Goal: Task Accomplishment & Management: Manage account settings

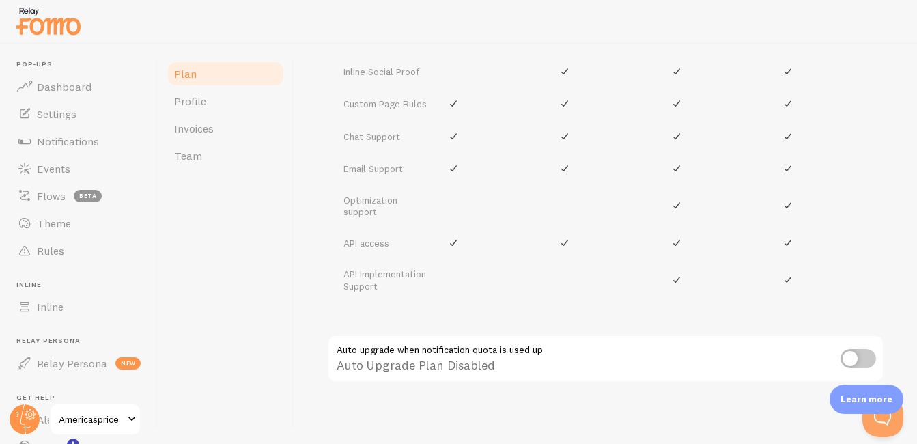
scroll to position [824, 0]
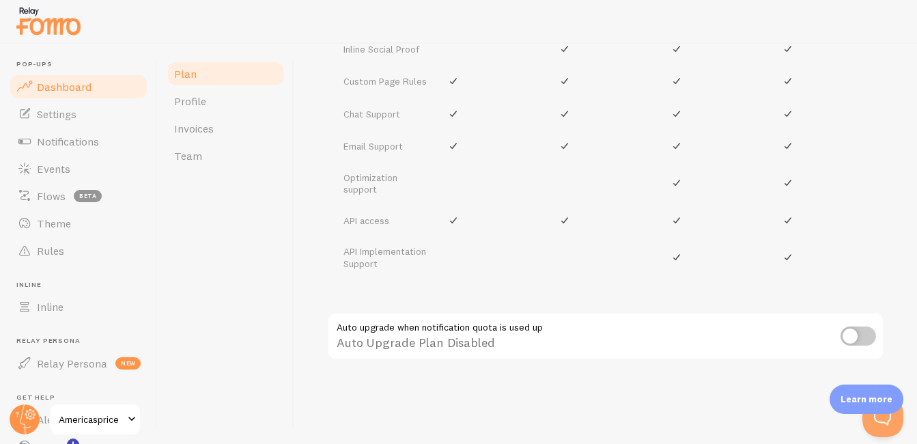
click at [85, 96] on link "Dashboard" at bounding box center [78, 86] width 141 height 27
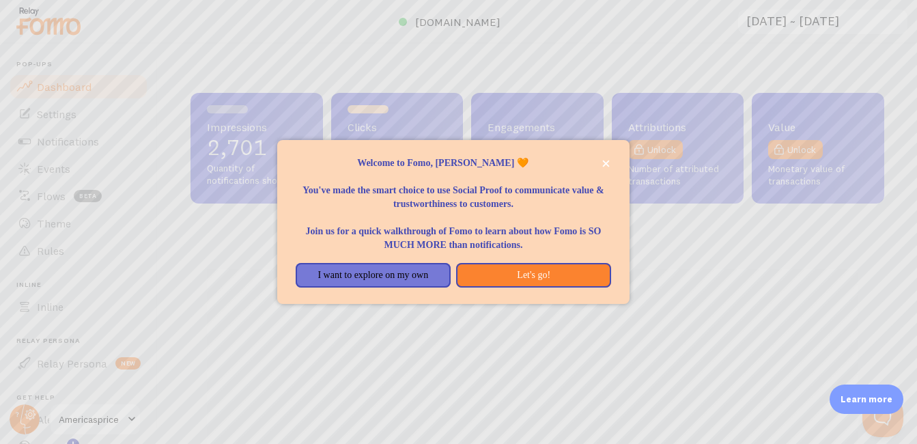
scroll to position [359, 684]
click at [441, 277] on button "I want to explore on my own" at bounding box center [373, 275] width 155 height 25
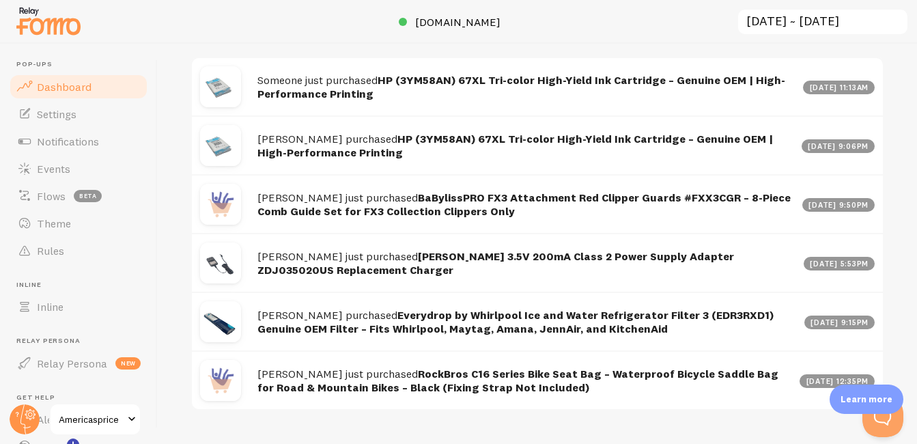
scroll to position [745, 0]
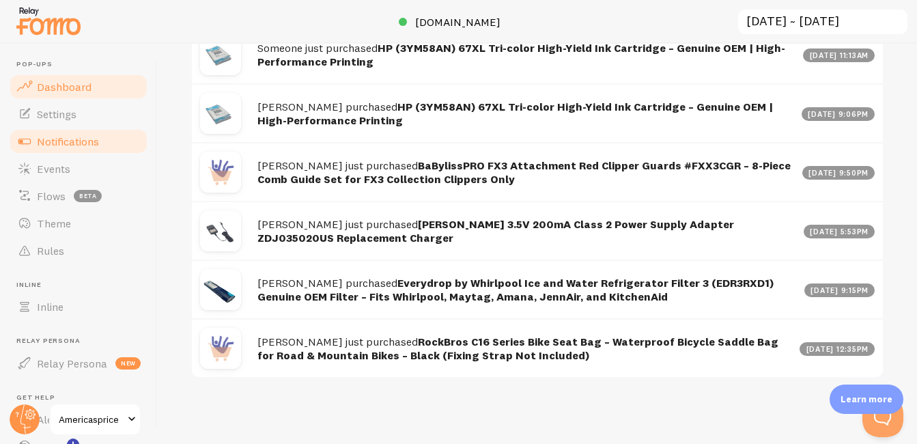
click at [59, 143] on span "Notifications" at bounding box center [68, 142] width 62 height 14
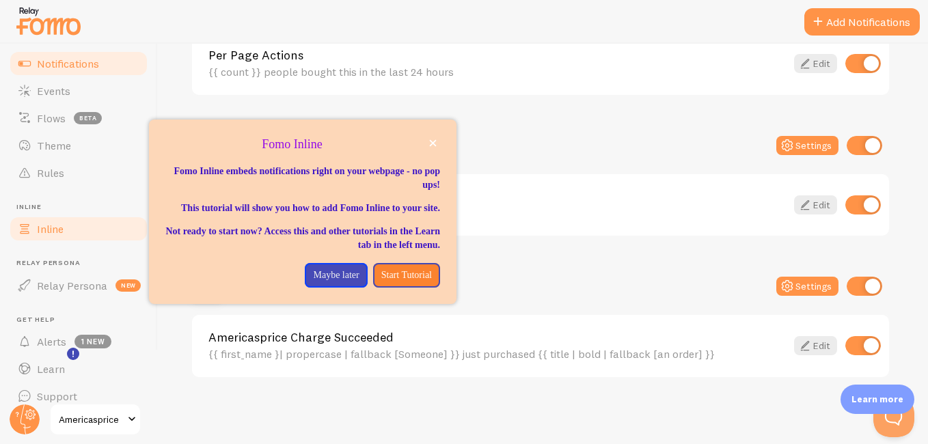
scroll to position [63, 0]
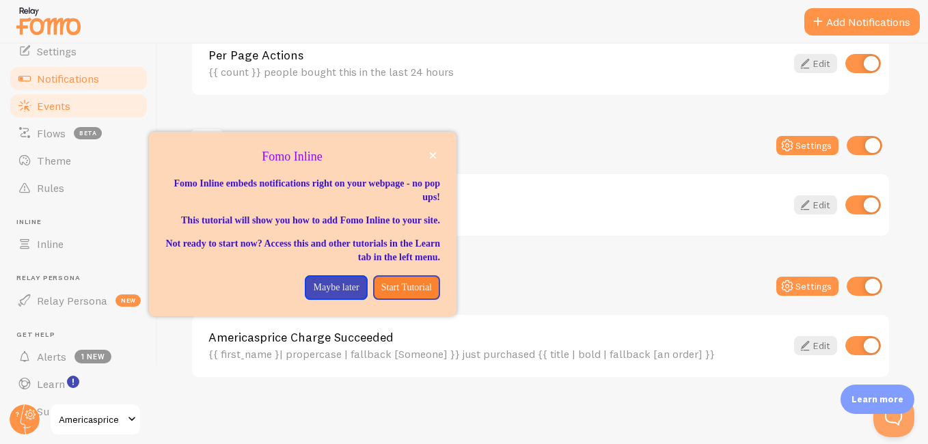
click at [66, 106] on span "Events" at bounding box center [53, 106] width 33 height 14
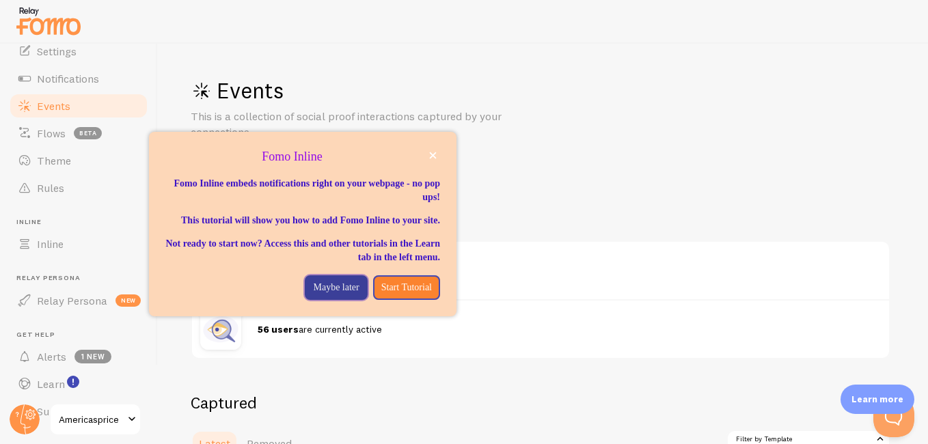
click at [313, 294] on p "Maybe later" at bounding box center [336, 288] width 46 height 14
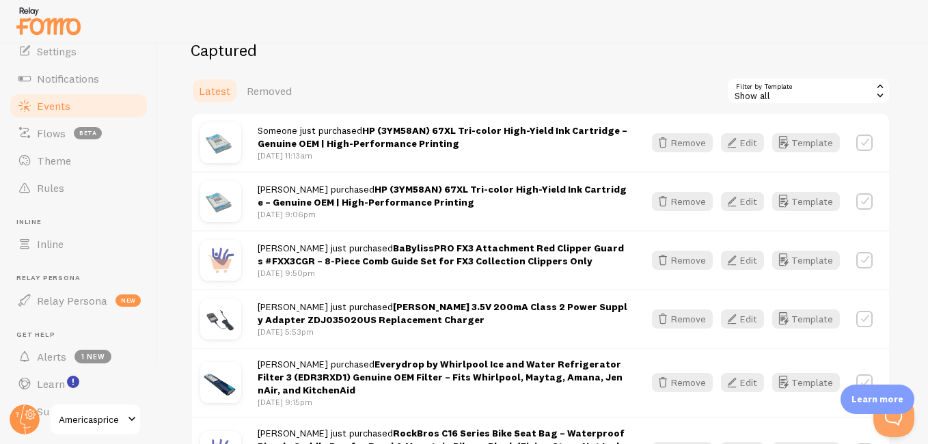
scroll to position [348, 0]
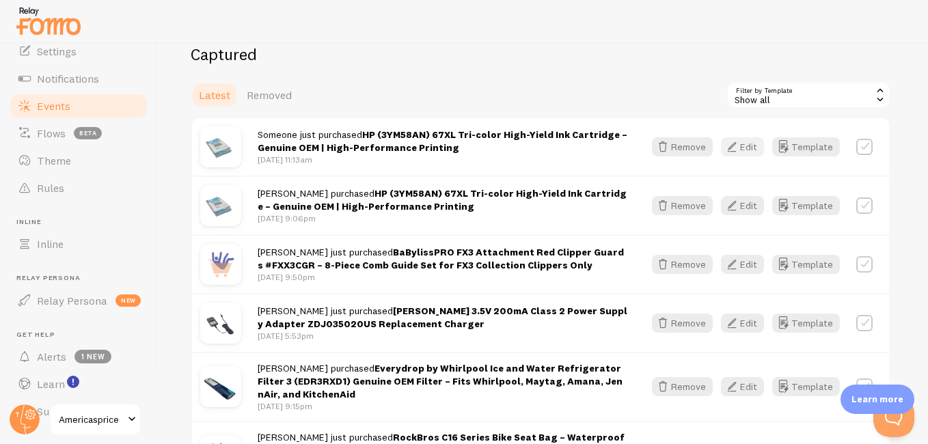
click at [738, 146] on button "Edit" at bounding box center [742, 146] width 43 height 19
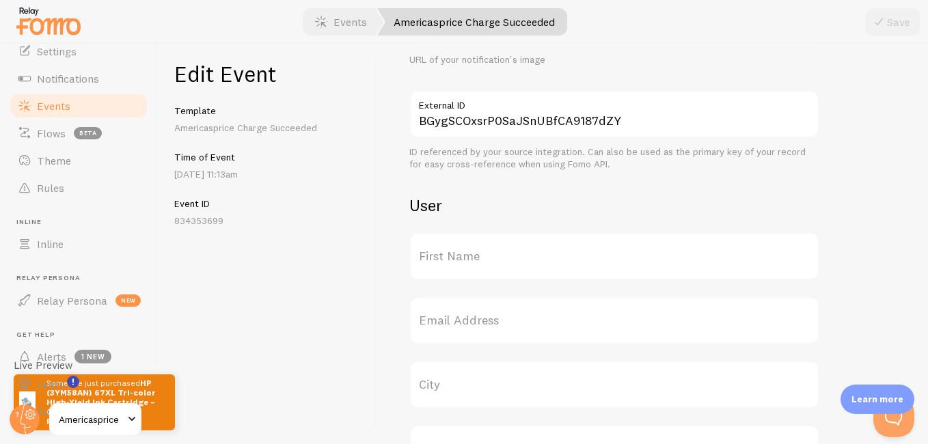
scroll to position [328, 0]
click at [600, 257] on label "First Name" at bounding box center [614, 254] width 410 height 48
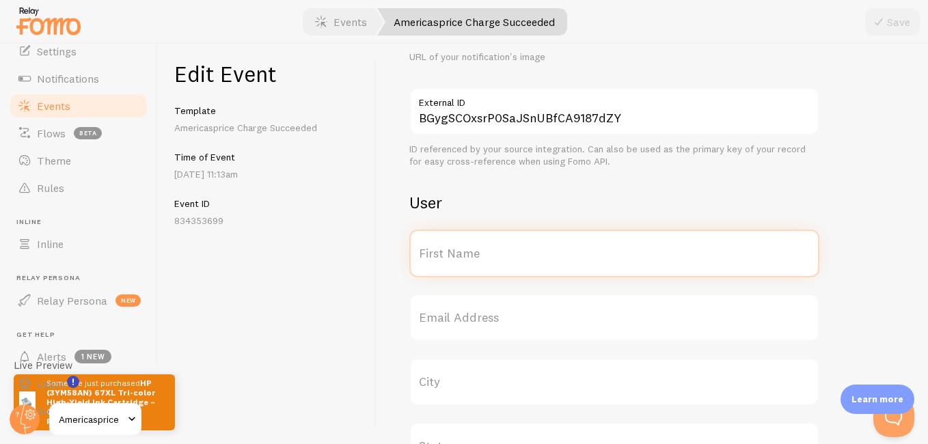
click at [600, 257] on input "First Name" at bounding box center [614, 254] width 410 height 48
type input "[PERSON_NAME]"
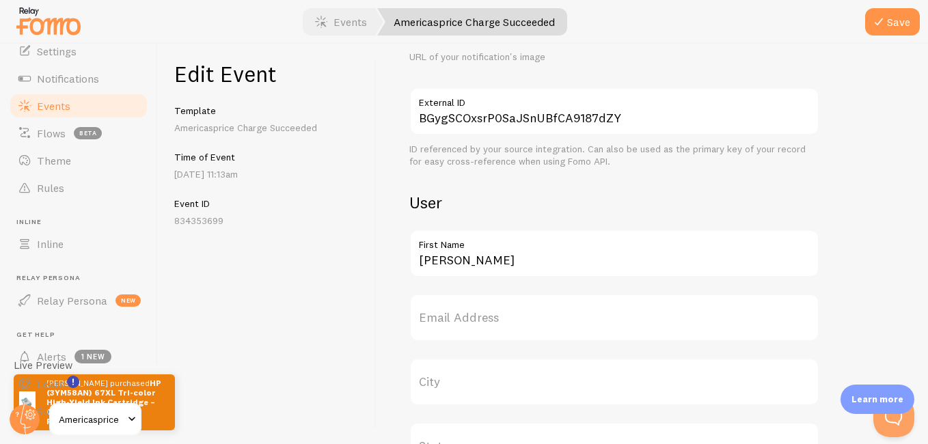
click at [895, 106] on div "Meta HP (3YM58AN) 67XL Tri-color High-Yield Ink Cartridge – Genuine OEM | High-…" at bounding box center [651, 244] width 551 height 400
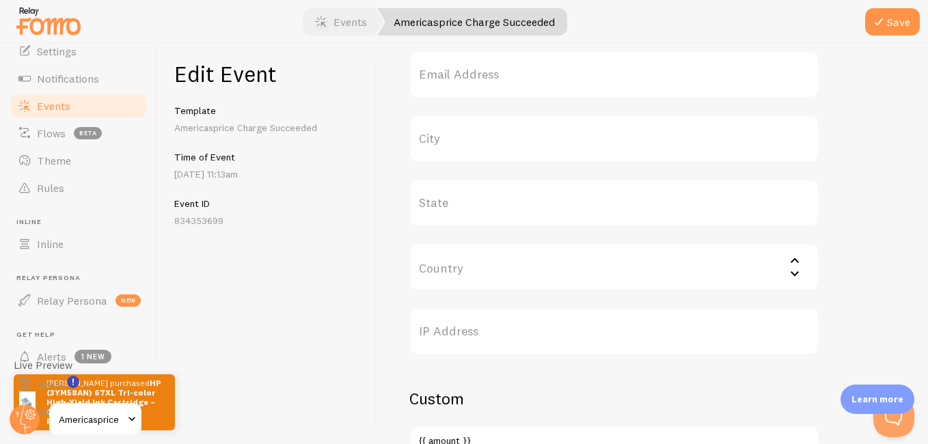
scroll to position [550, 0]
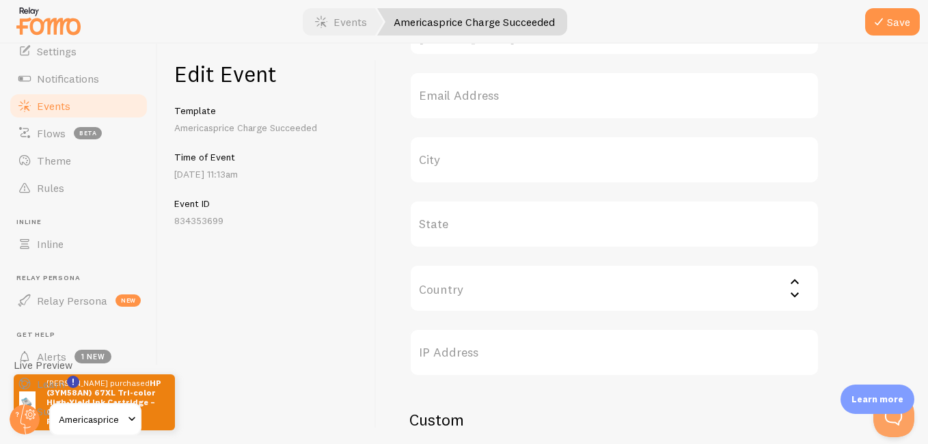
click at [612, 170] on label "City" at bounding box center [614, 160] width 410 height 48
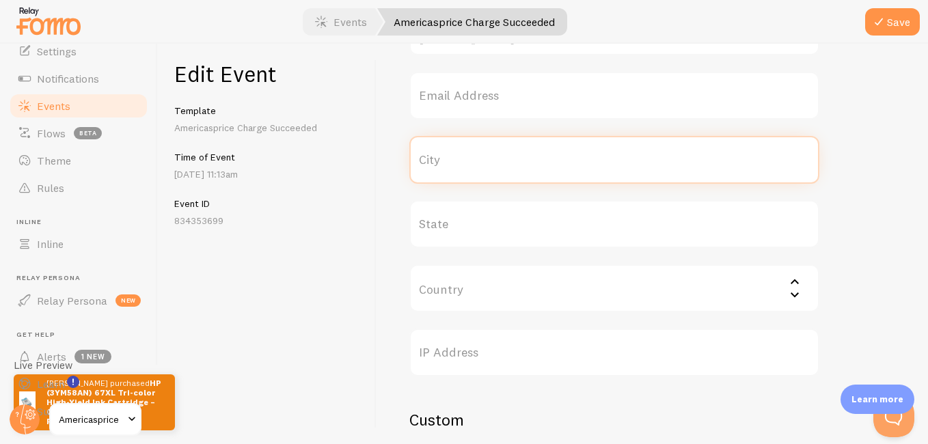
click at [612, 170] on input "City" at bounding box center [614, 160] width 410 height 48
type input "San Antonio"
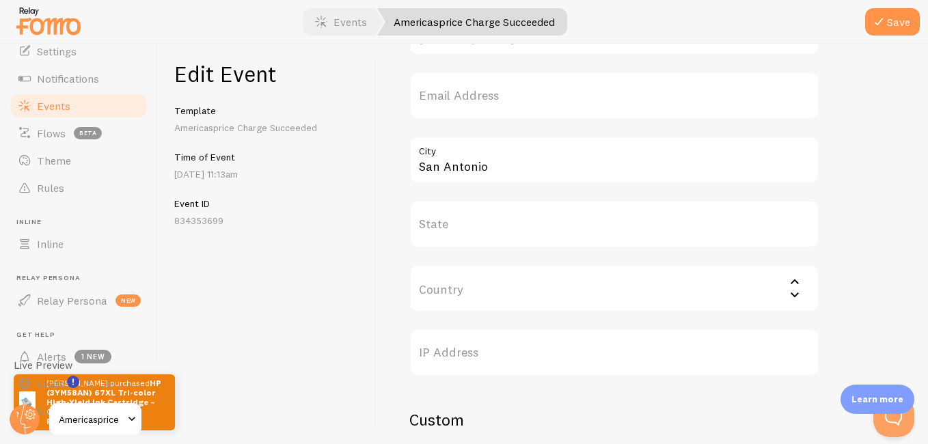
click at [743, 212] on label "State" at bounding box center [614, 224] width 410 height 48
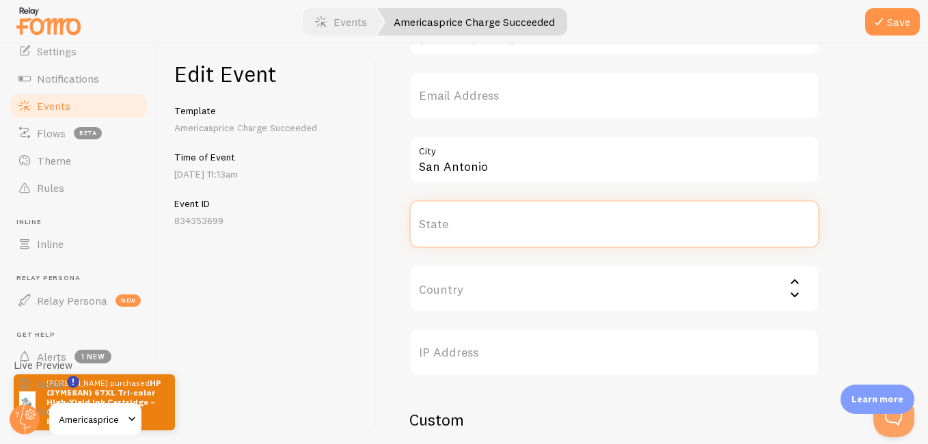
click at [743, 212] on input "State" at bounding box center [614, 224] width 410 height 48
type input "Texa"
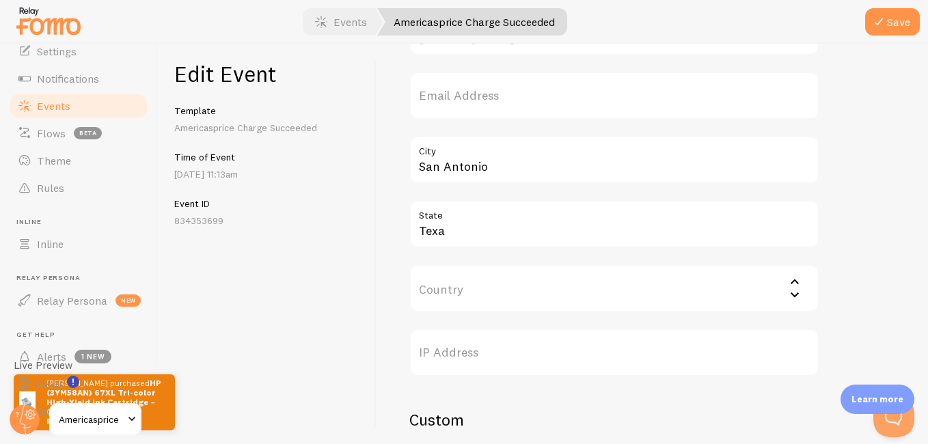
click at [863, 216] on div "Meta HP (3YM58AN) 67XL Tri-color High-Yield Ink Cartridge – Genuine OEM | High-…" at bounding box center [652, 192] width 486 height 1330
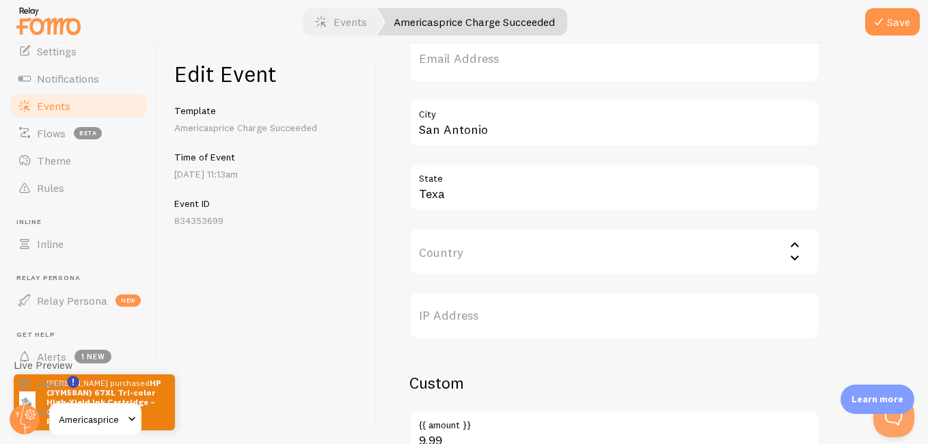
scroll to position [584, 0]
click at [879, 29] on icon "submit" at bounding box center [878, 22] width 16 height 16
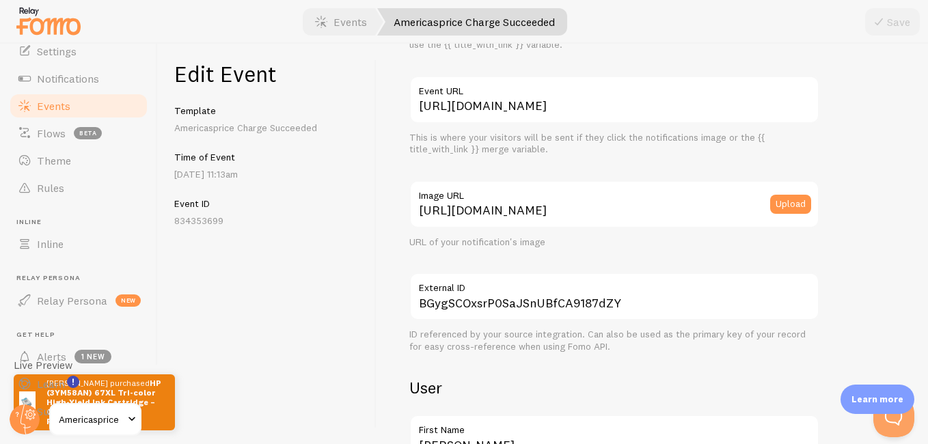
scroll to position [0, 0]
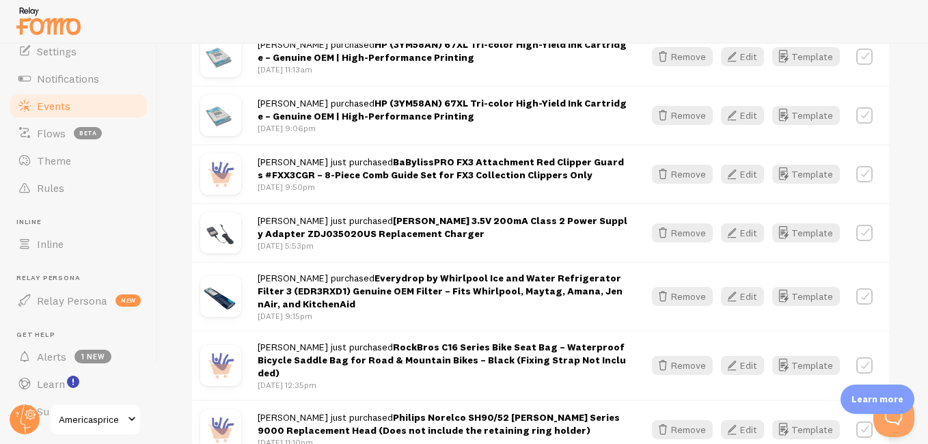
scroll to position [443, 0]
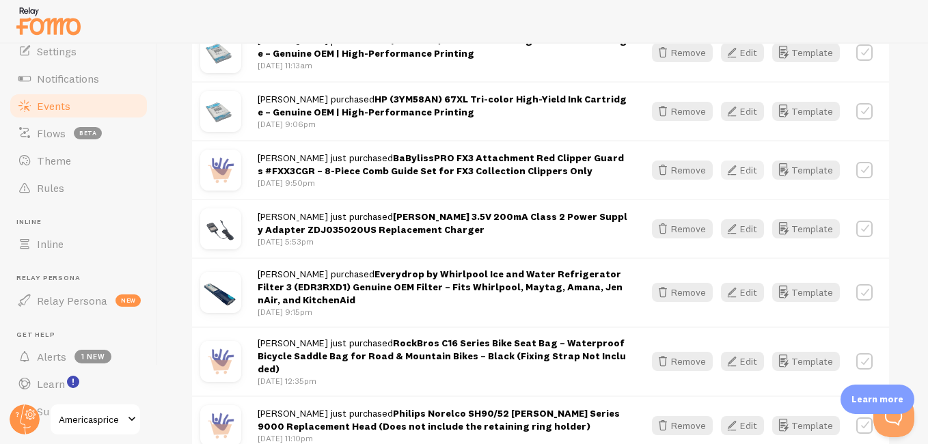
click at [732, 172] on icon "button" at bounding box center [731, 170] width 16 height 16
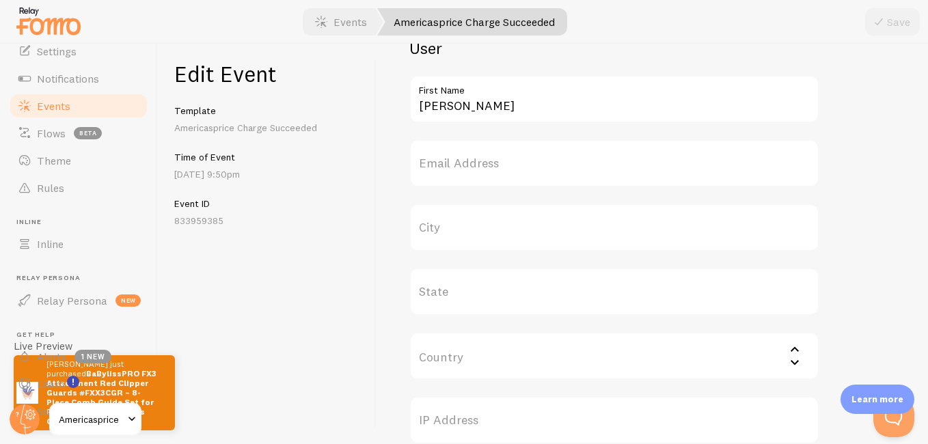
scroll to position [563, 0]
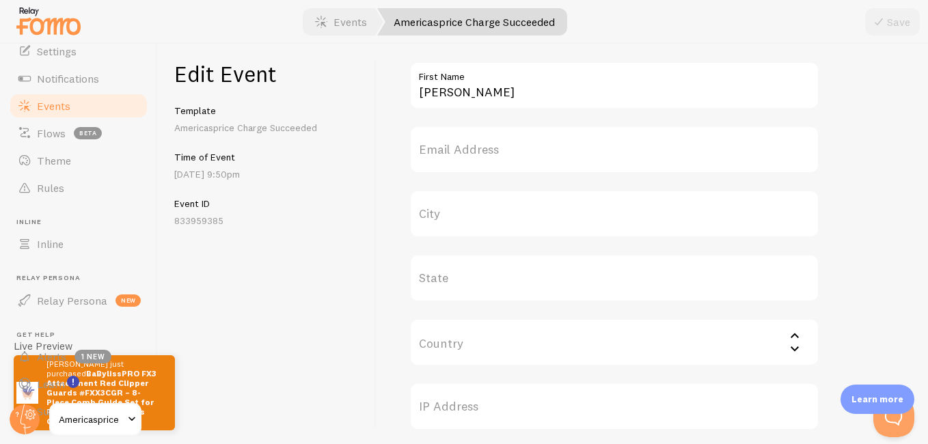
click at [571, 219] on label "City" at bounding box center [614, 214] width 410 height 48
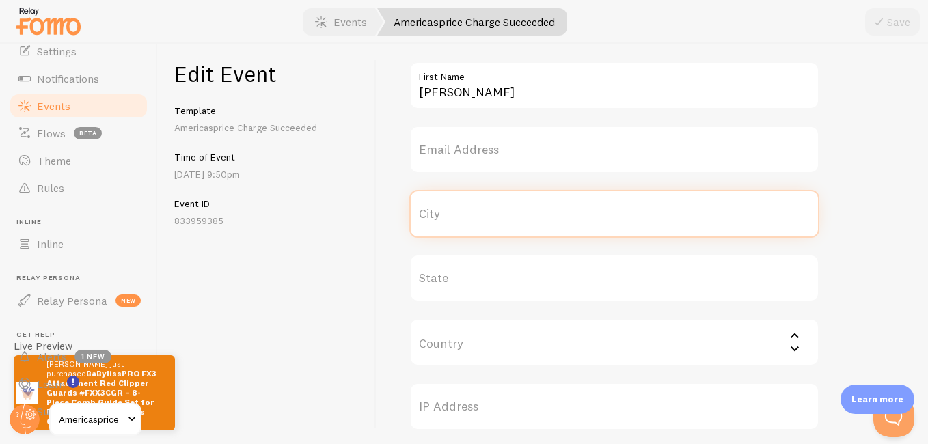
click at [571, 219] on input "City" at bounding box center [614, 214] width 410 height 48
type input "San Antonio"
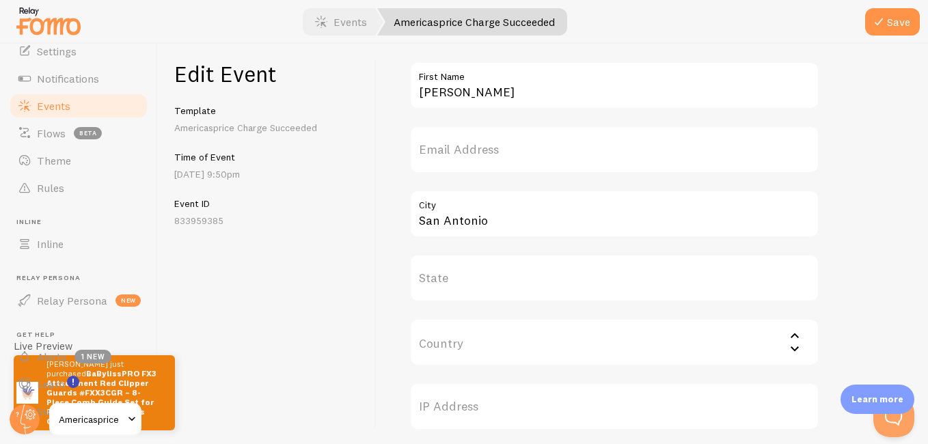
click at [745, 273] on label "State" at bounding box center [614, 278] width 410 height 48
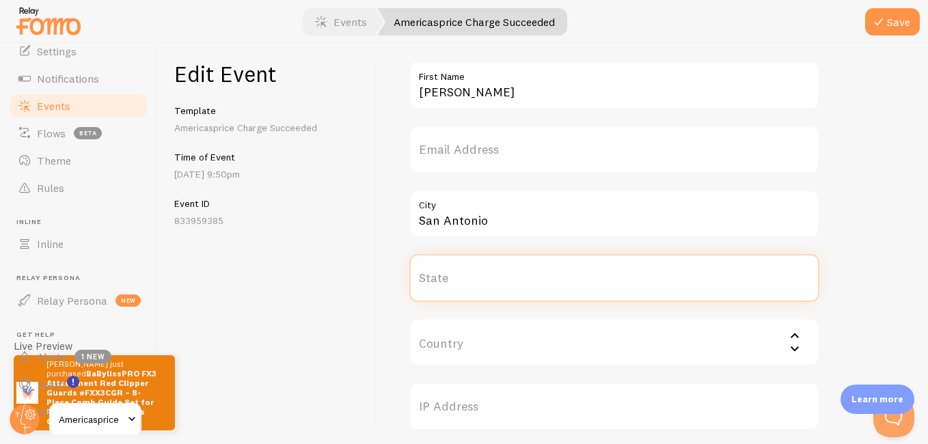
click at [745, 273] on input "State" at bounding box center [614, 278] width 410 height 48
type input "[US_STATE]"
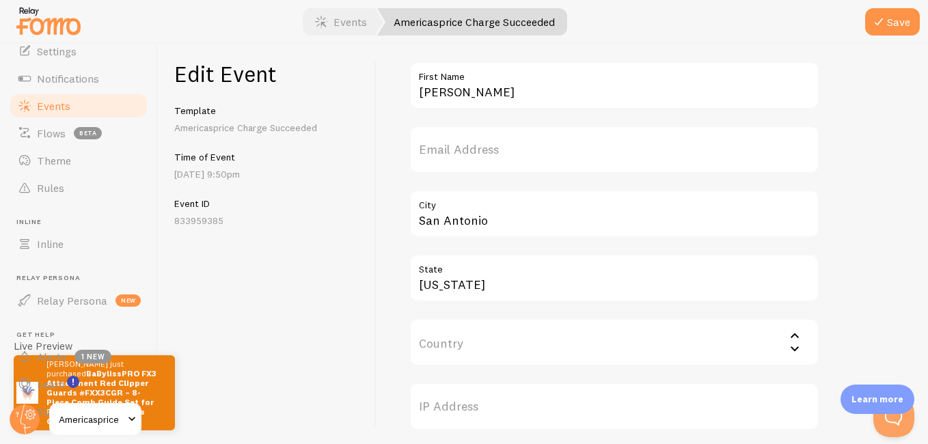
click at [840, 256] on div "Meta BaBylissPRO FX3 Attachment Red Clipper Guards #FXX3CGR – 8-Piece Comb Guid…" at bounding box center [652, 212] width 486 height 1397
click at [887, 18] on button "Save" at bounding box center [892, 21] width 55 height 27
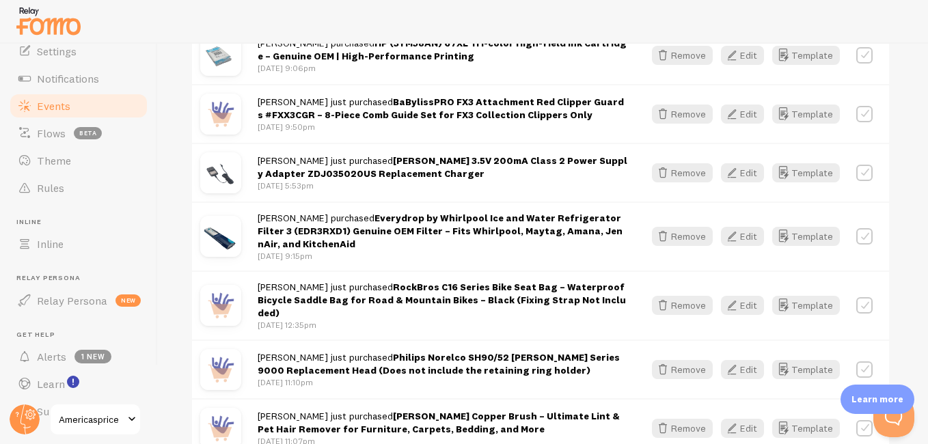
scroll to position [516, 0]
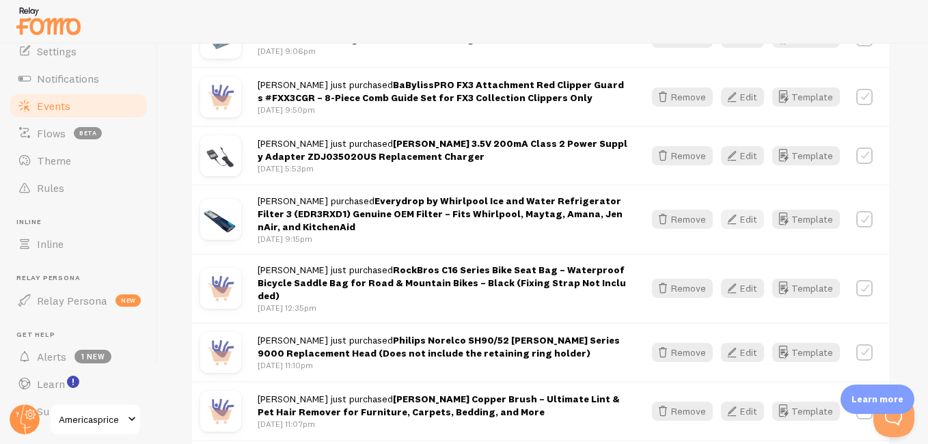
click at [734, 219] on icon "button" at bounding box center [731, 219] width 16 height 16
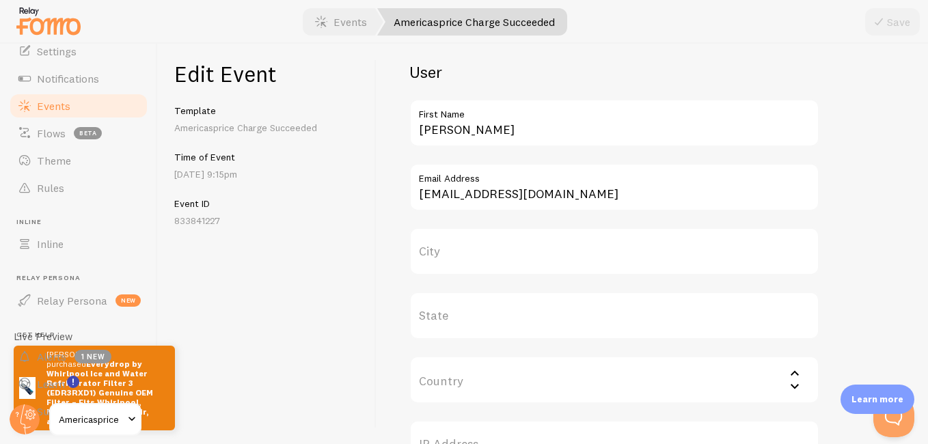
scroll to position [500, 0]
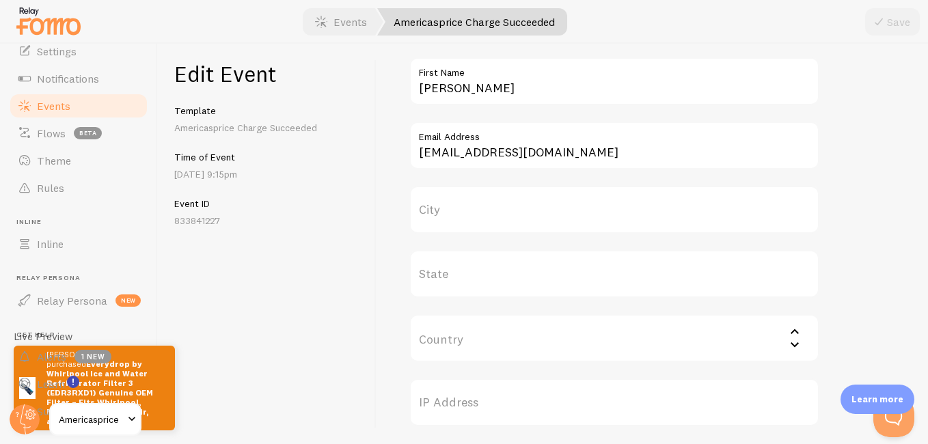
click at [570, 212] on label "City" at bounding box center [614, 210] width 410 height 48
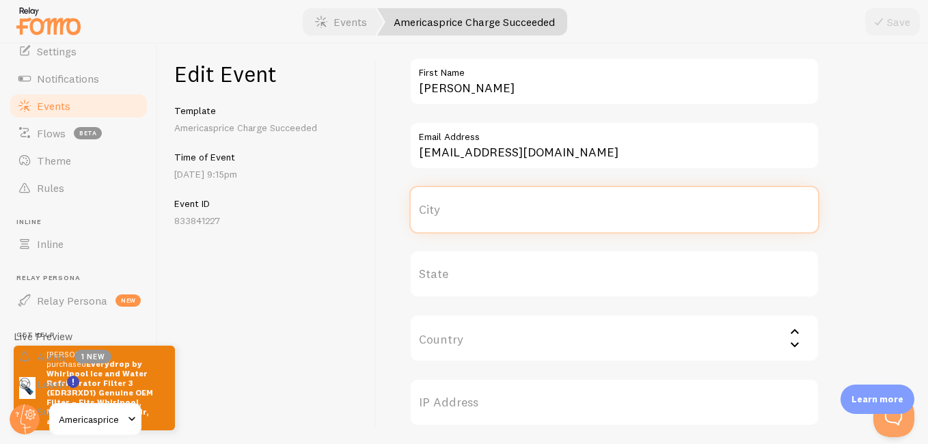
click at [570, 212] on input "City" at bounding box center [614, 210] width 410 height 48
type input "San Antonio"
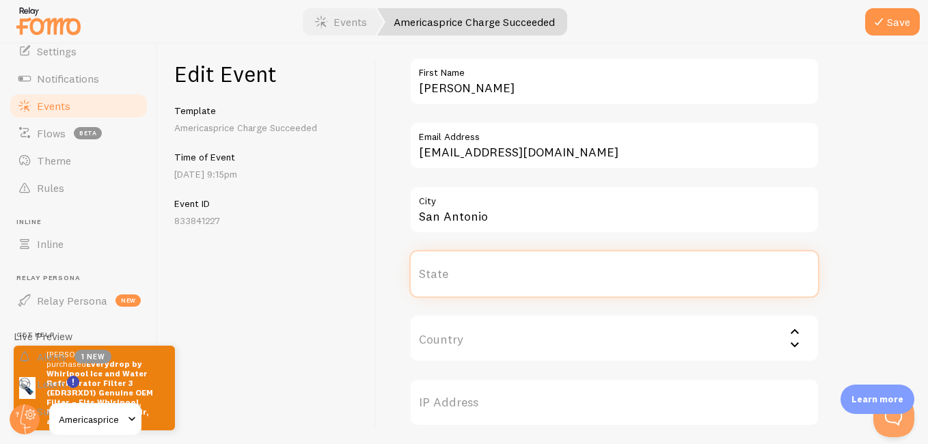
type input "[US_STATE]"
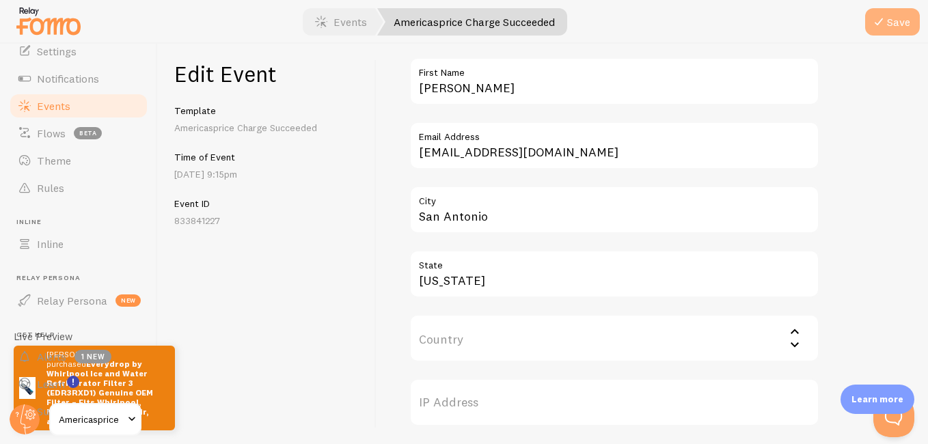
click at [889, 27] on button "Save" at bounding box center [892, 21] width 55 height 27
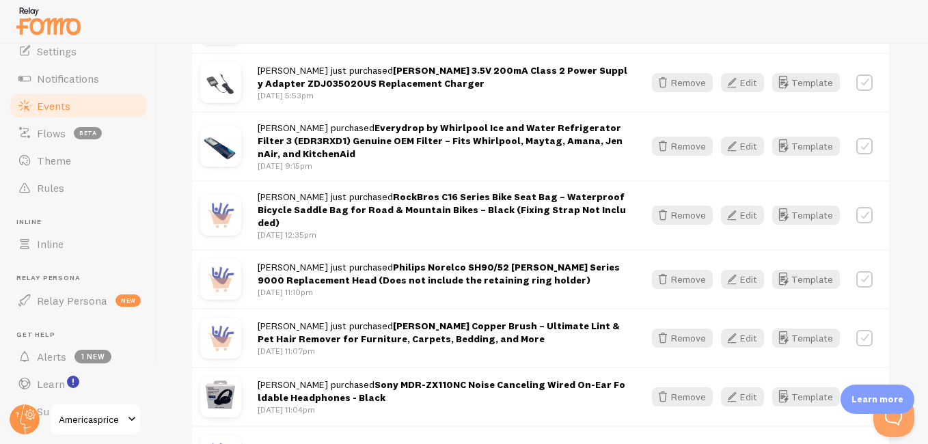
scroll to position [593, 0]
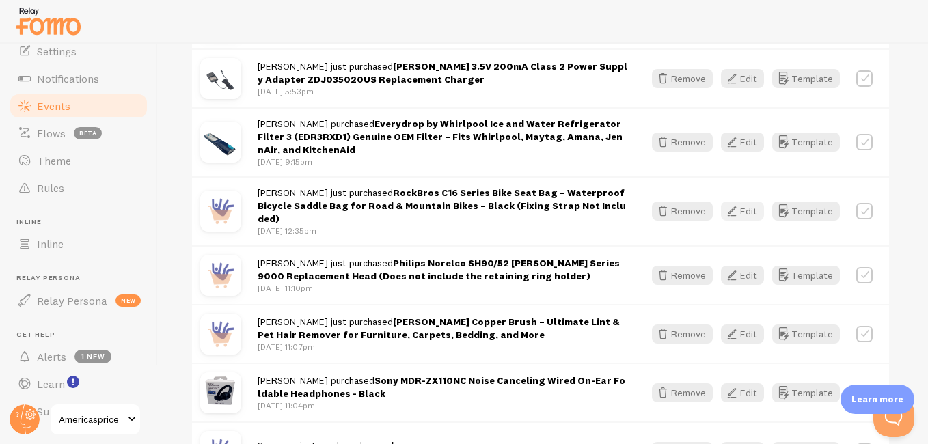
click at [738, 206] on button "Edit" at bounding box center [742, 211] width 43 height 19
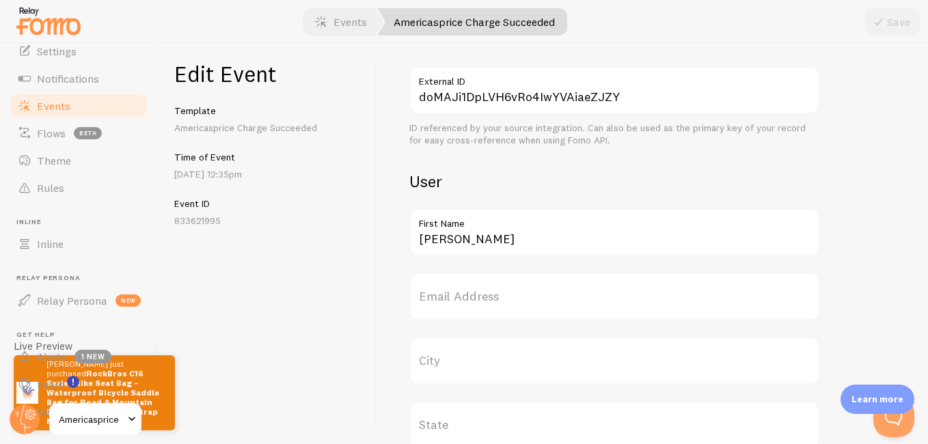
scroll to position [430, 0]
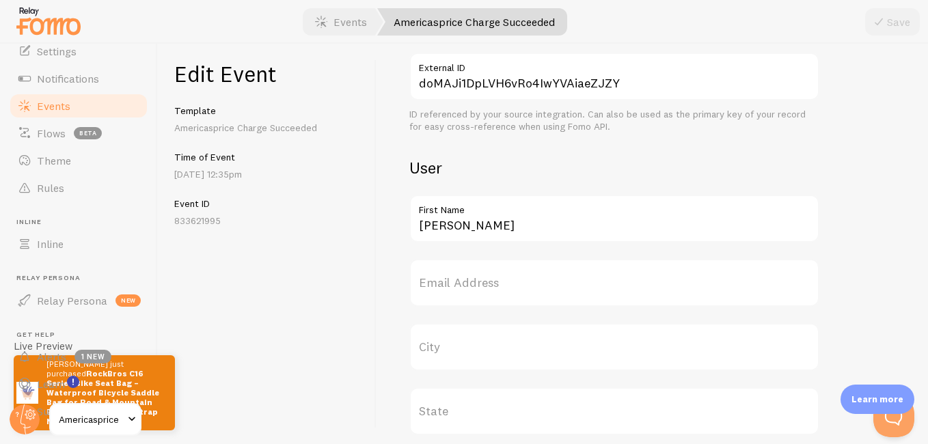
click at [453, 337] on label "City" at bounding box center [614, 347] width 410 height 48
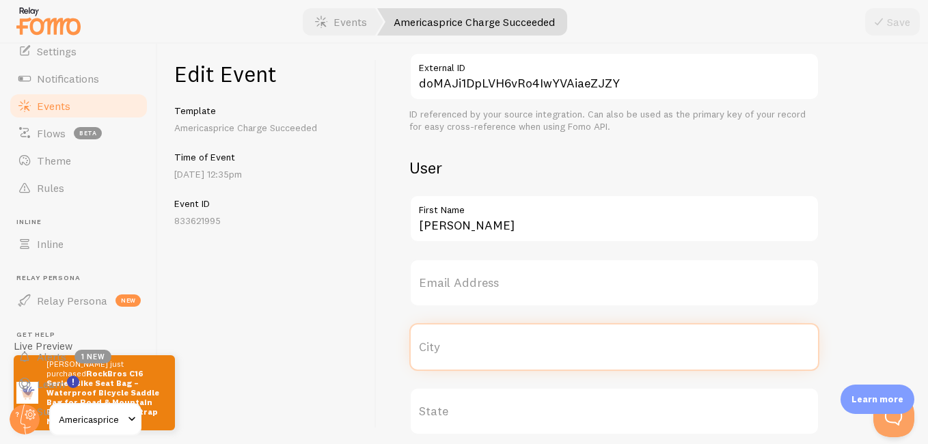
click at [453, 337] on input "City" at bounding box center [614, 347] width 410 height 48
type input "San Antonio"
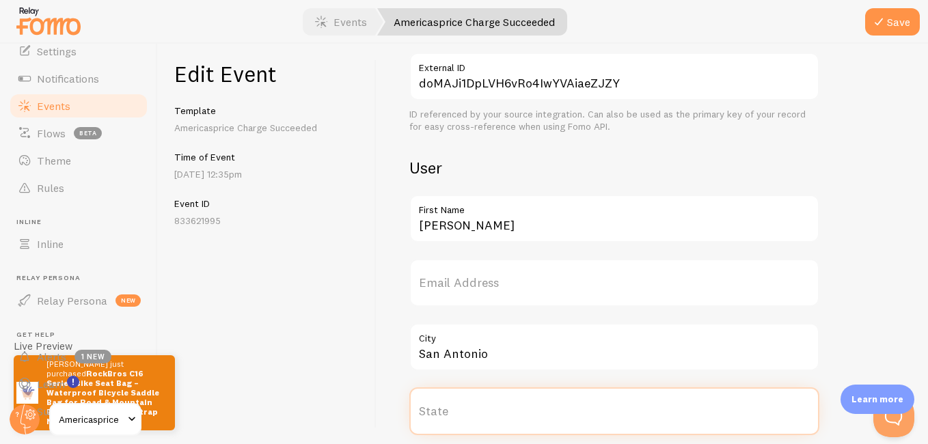
type input "[US_STATE]"
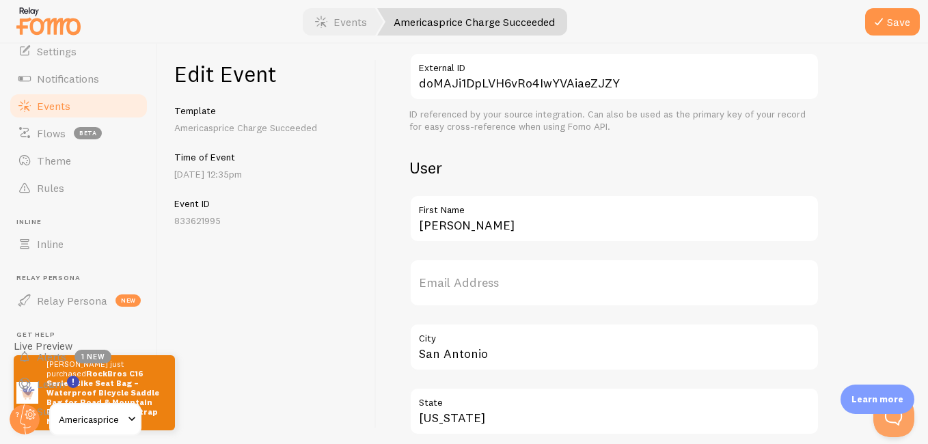
click at [838, 270] on div "Meta RockBros C16 Series Bike Seat Bag – Waterproof Bicycle Saddle Bag for Road…" at bounding box center [652, 386] width 486 height 1478
click at [883, 32] on button "Save" at bounding box center [892, 21] width 55 height 27
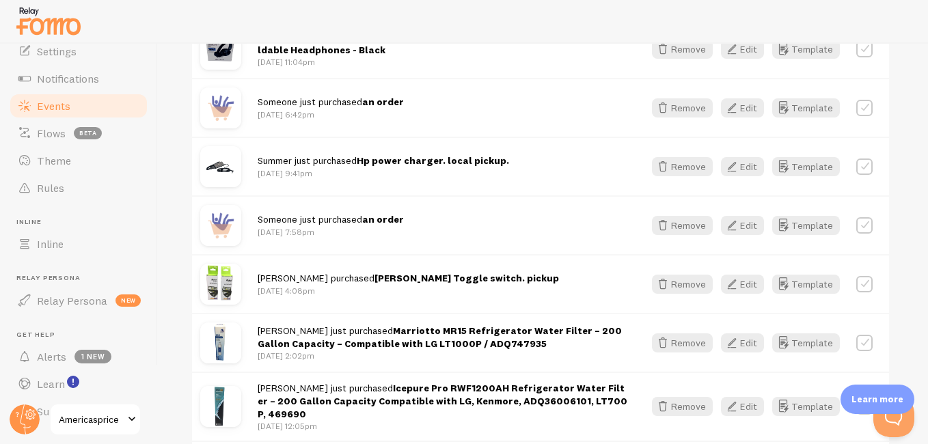
scroll to position [976, 0]
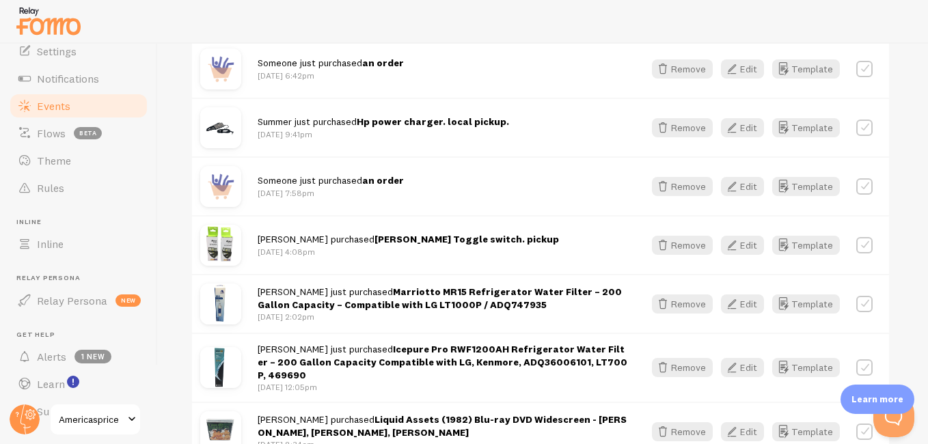
click at [307, 233] on span "[PERSON_NAME] just purchased [PERSON_NAME] Toggle switch. pickup" at bounding box center [408, 239] width 301 height 12
click at [783, 238] on icon "button" at bounding box center [783, 245] width 16 height 16
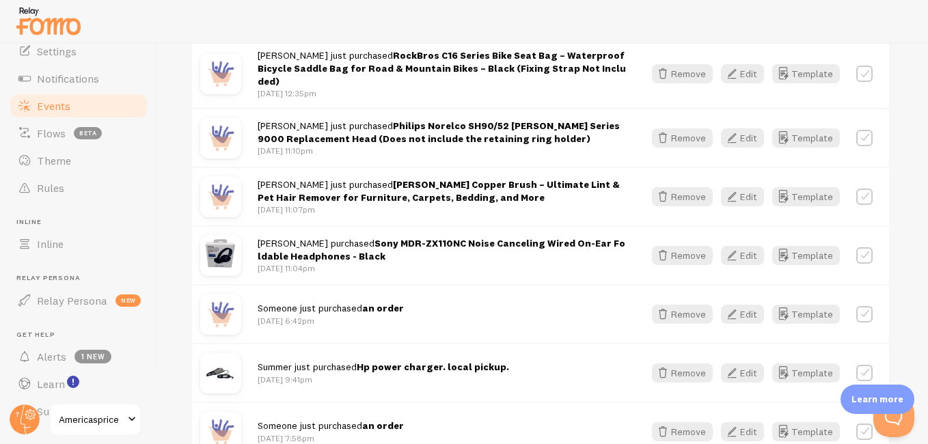
scroll to position [709, 0]
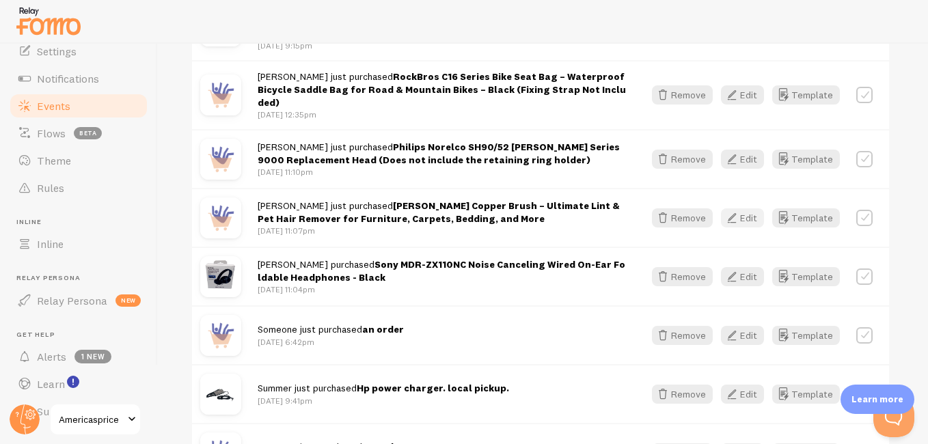
click at [743, 212] on button "Edit" at bounding box center [742, 217] width 43 height 19
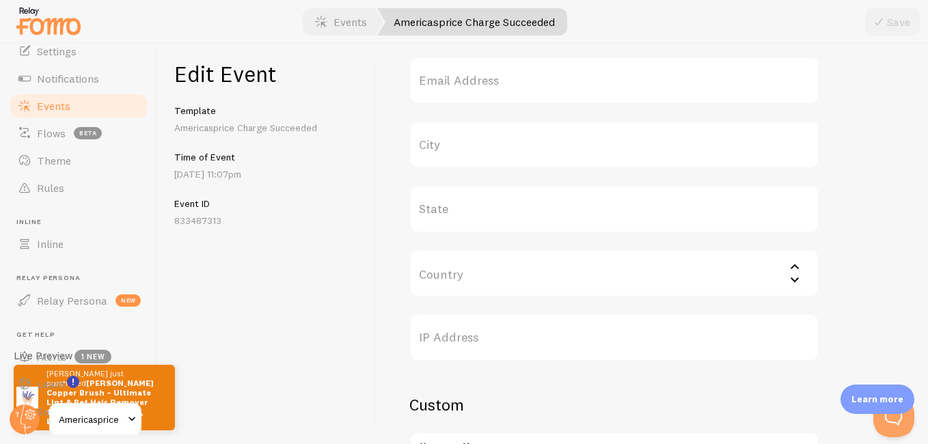
scroll to position [624, 0]
click at [530, 150] on label "City" at bounding box center [614, 153] width 410 height 48
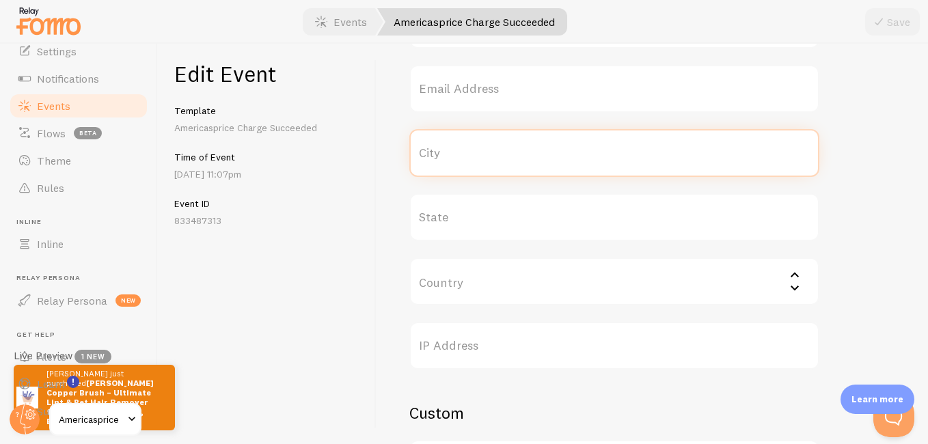
click at [530, 150] on input "City" at bounding box center [614, 153] width 410 height 48
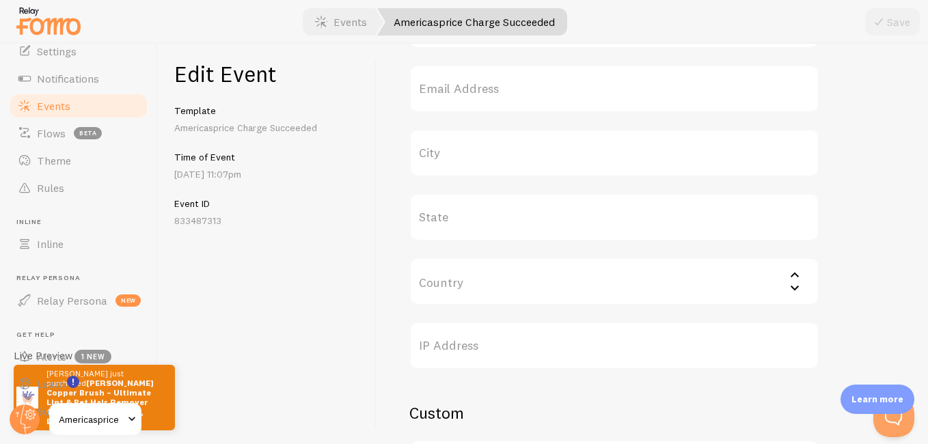
click at [529, 152] on label "City" at bounding box center [614, 153] width 410 height 48
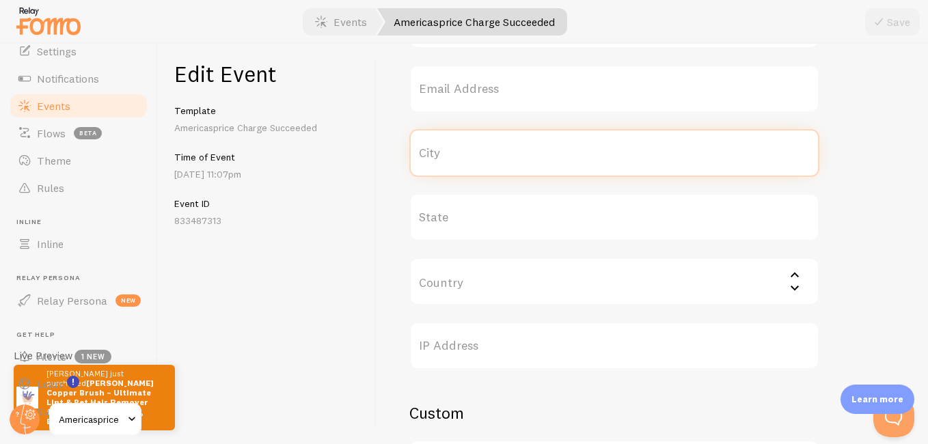
click at [529, 152] on input "City" at bounding box center [614, 153] width 410 height 48
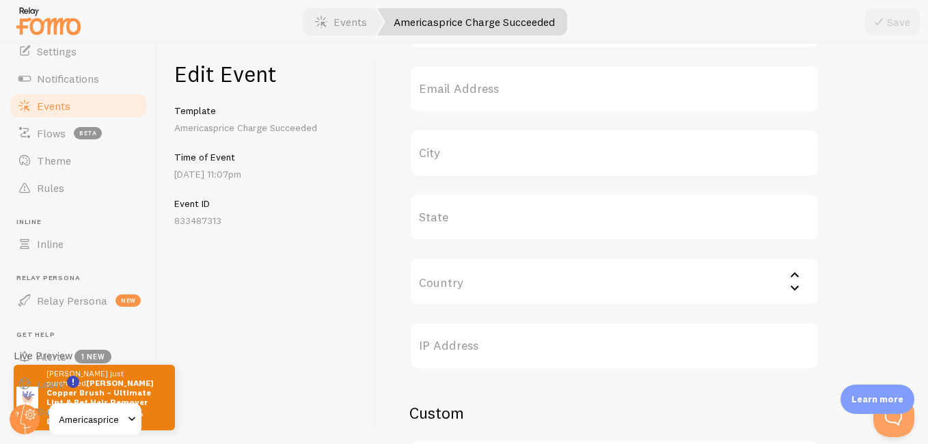
click at [529, 152] on label "City" at bounding box center [614, 153] width 410 height 48
click at [529, 152] on input "City" at bounding box center [614, 153] width 410 height 48
click at [456, 154] on label "City" at bounding box center [614, 153] width 410 height 48
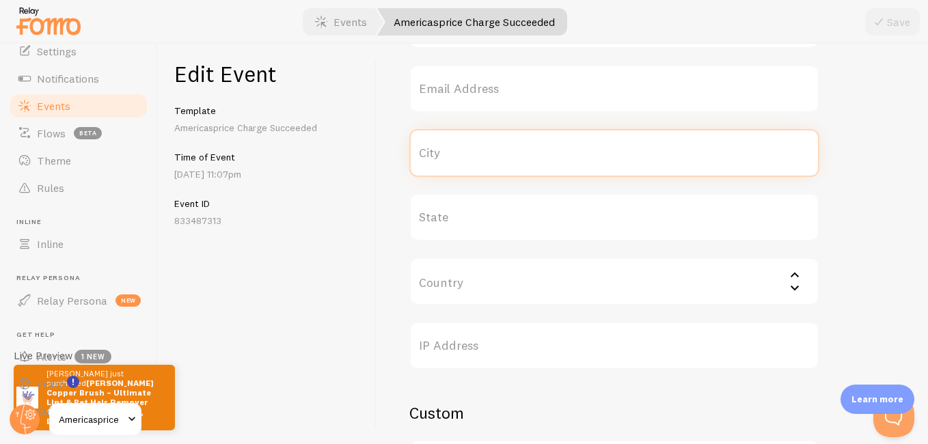
click at [456, 154] on input "City" at bounding box center [614, 153] width 410 height 48
type input "San Antonio"
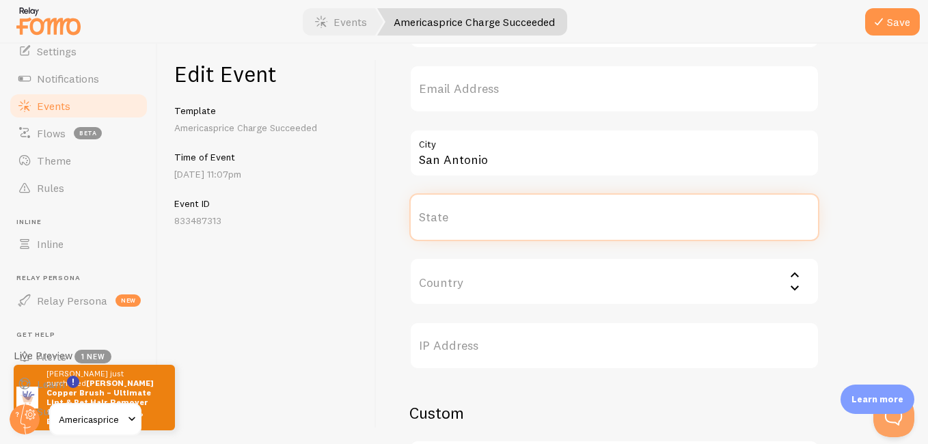
type input "[US_STATE]"
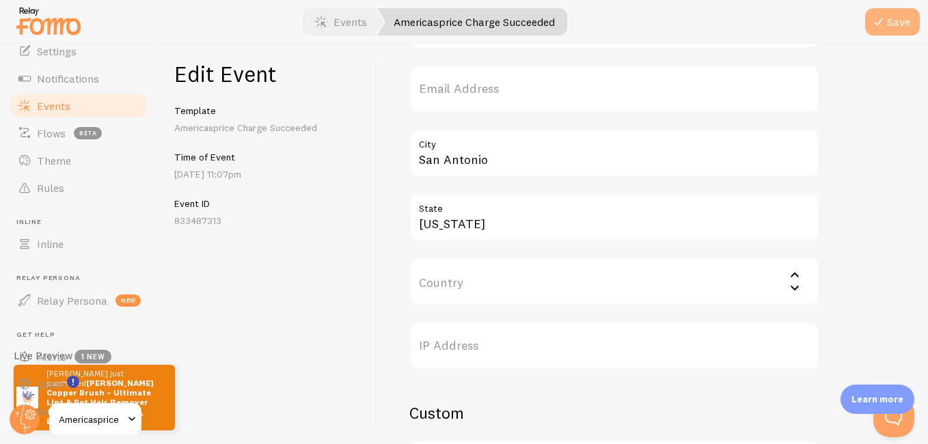
click at [893, 29] on button "Save" at bounding box center [892, 21] width 55 height 27
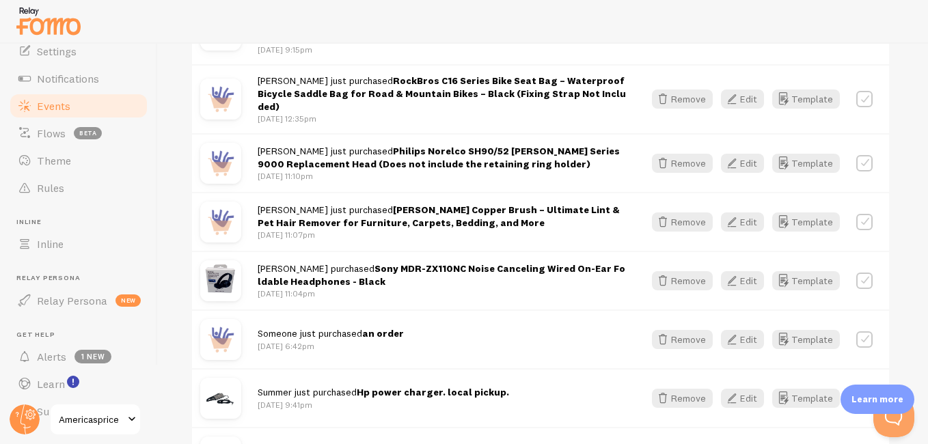
scroll to position [722, 0]
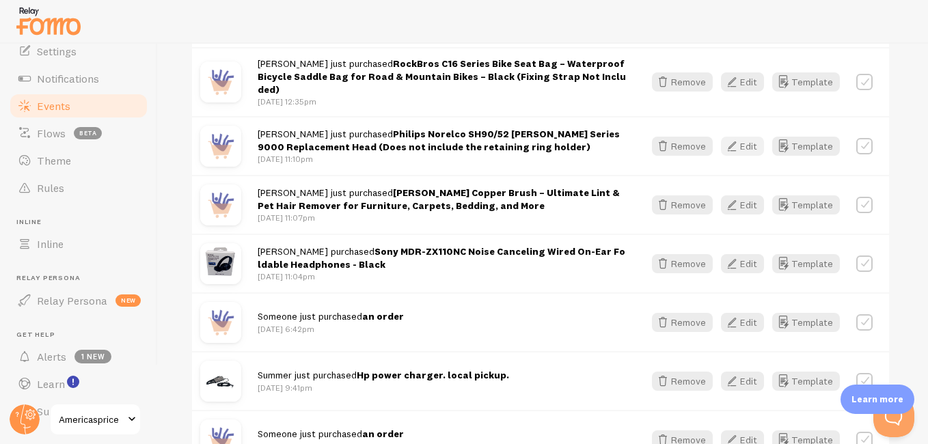
click at [741, 141] on button "Edit" at bounding box center [742, 146] width 43 height 19
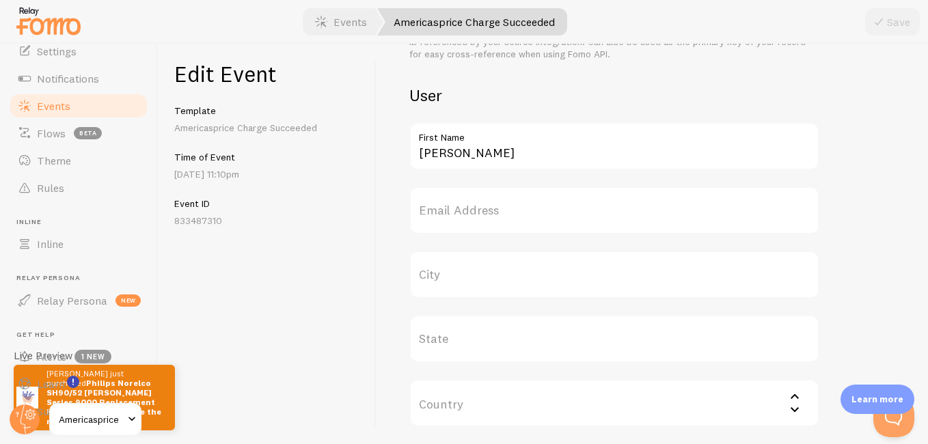
scroll to position [513, 0]
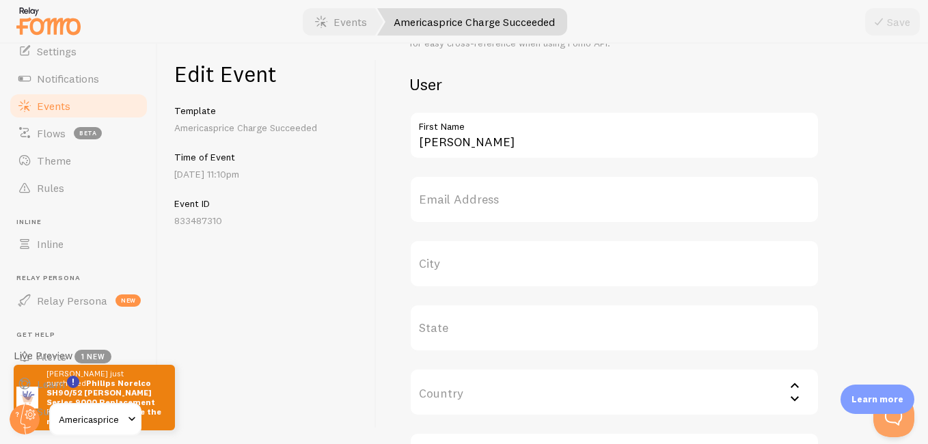
click at [551, 277] on label "City" at bounding box center [614, 264] width 410 height 48
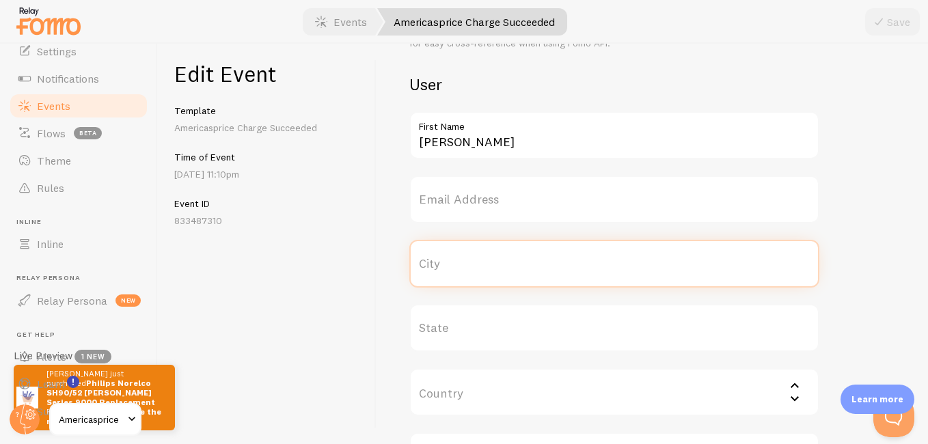
click at [551, 277] on input "City" at bounding box center [614, 264] width 410 height 48
type input "Z"
type input "San Antonio"
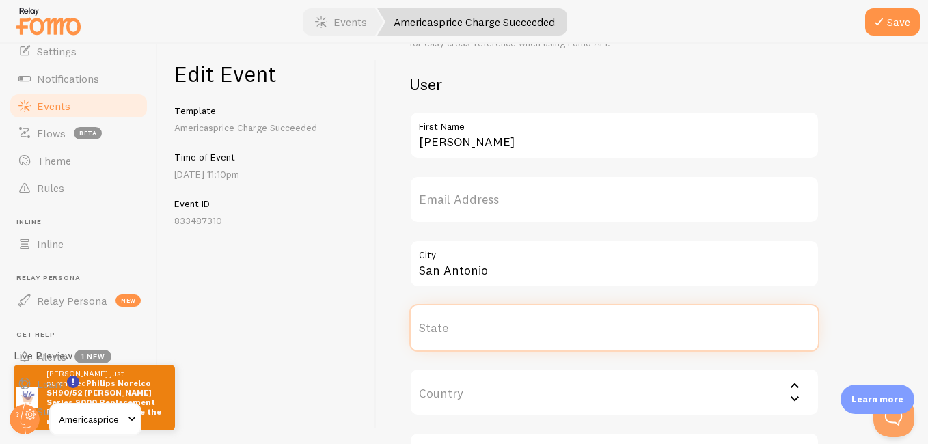
type input "[US_STATE]"
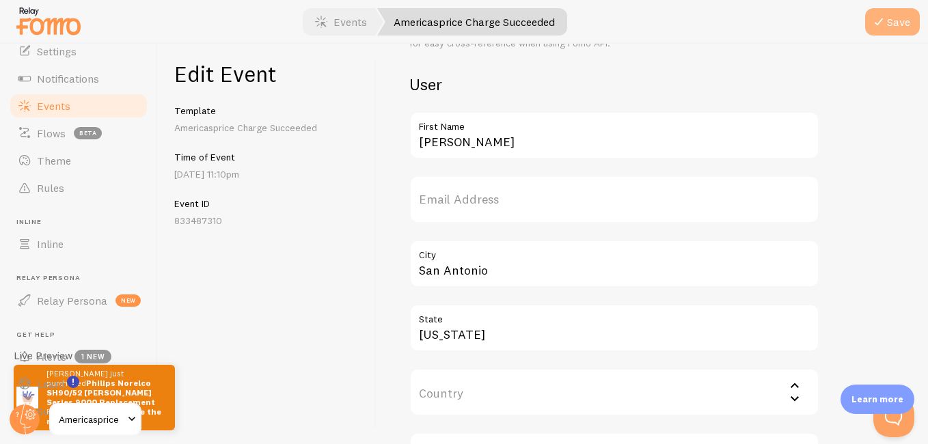
click at [876, 29] on icon "submit" at bounding box center [878, 22] width 16 height 16
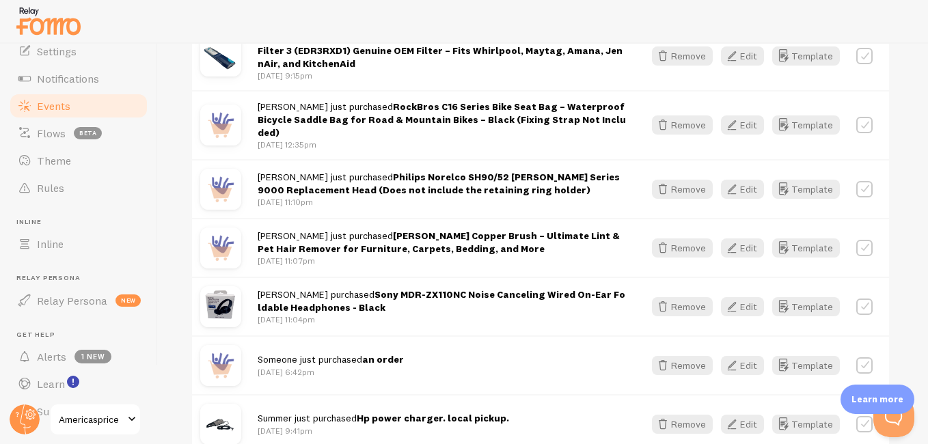
scroll to position [726, 0]
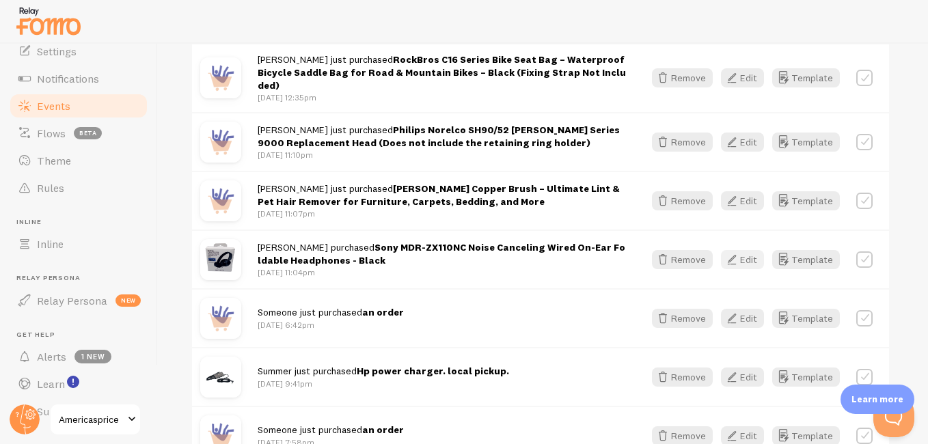
click at [745, 250] on button "Edit" at bounding box center [742, 259] width 43 height 19
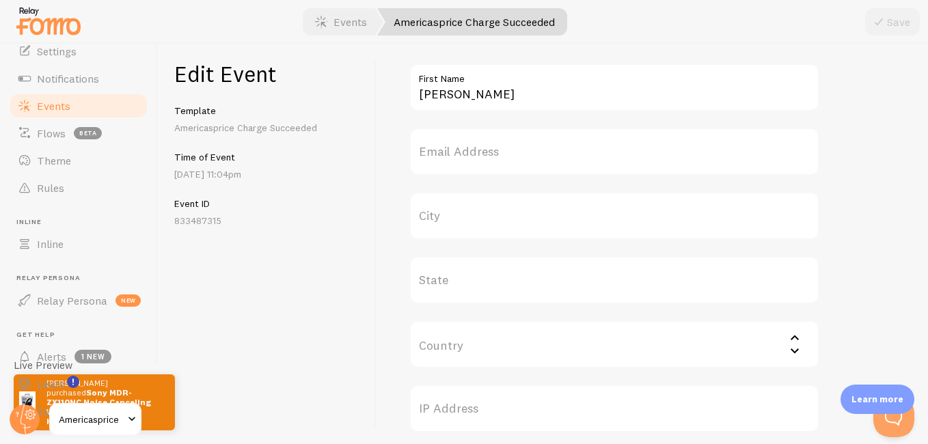
scroll to position [531, 0]
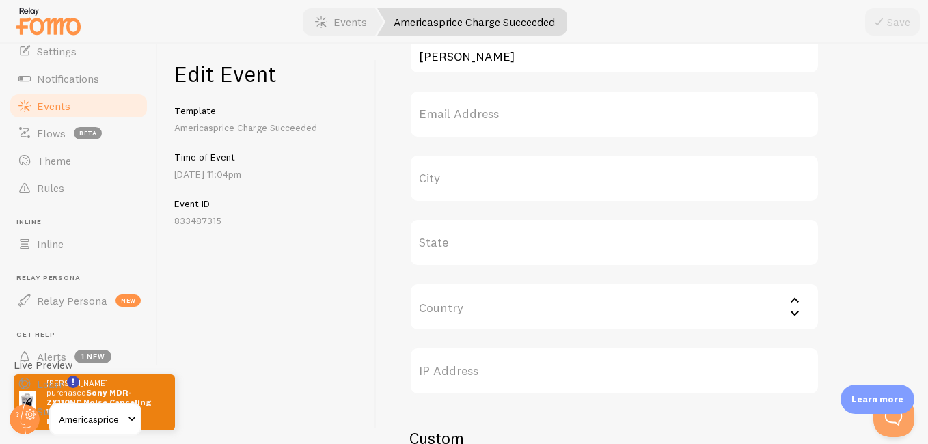
click at [506, 182] on label "City" at bounding box center [614, 178] width 410 height 48
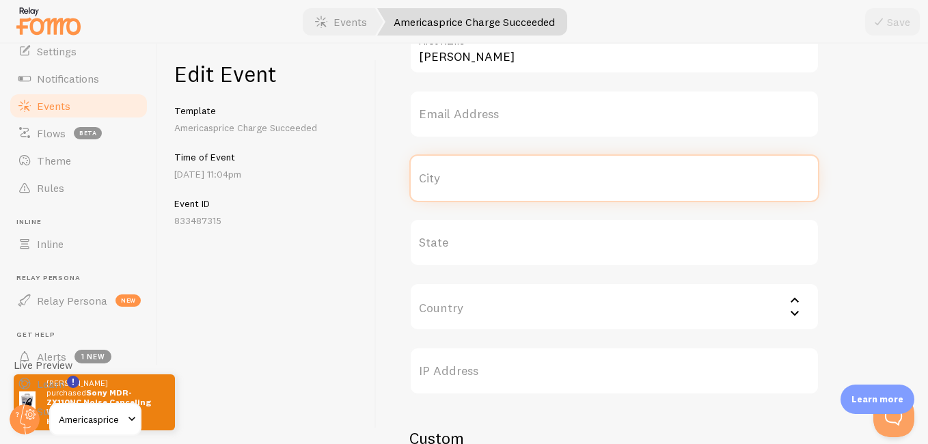
click at [506, 182] on input "City" at bounding box center [614, 178] width 410 height 48
type input "San Antonio"
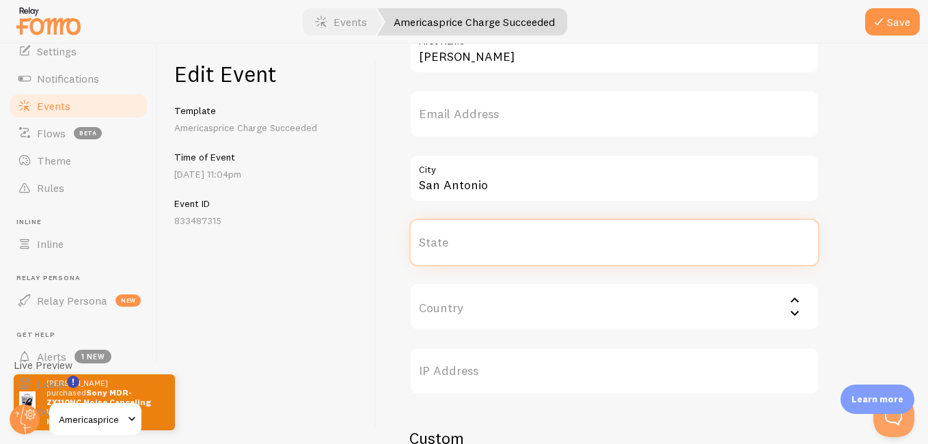
type input "[US_STATE]"
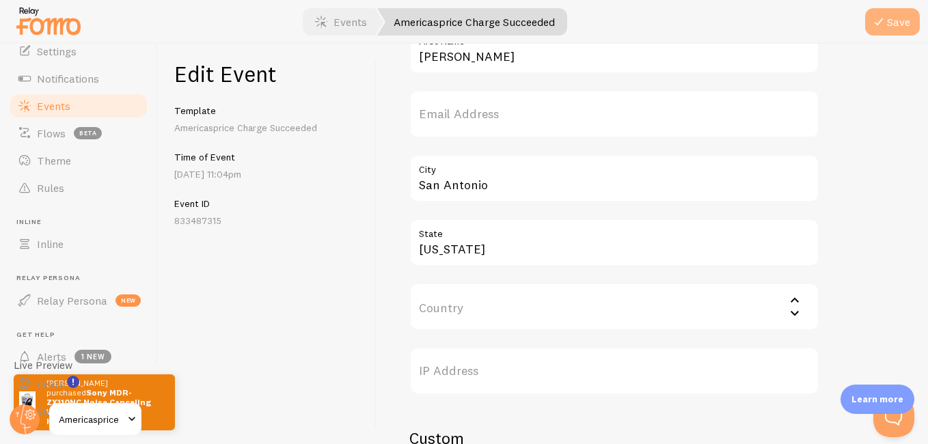
click at [883, 26] on icon "submit" at bounding box center [878, 22] width 16 height 16
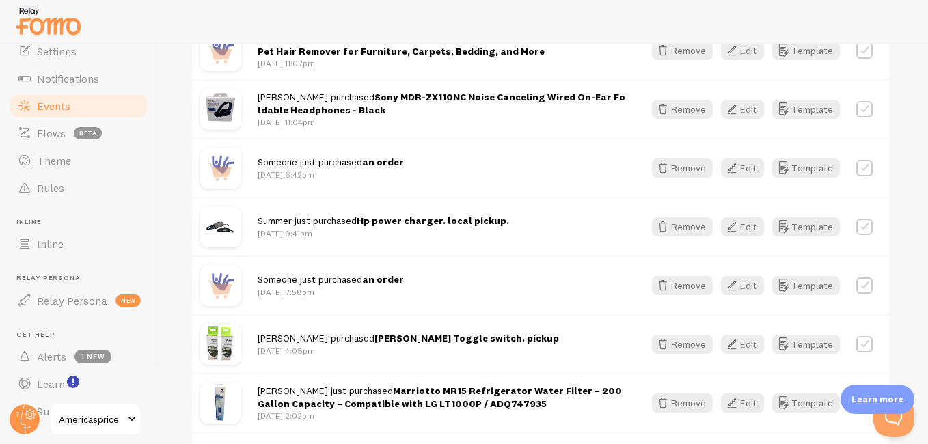
scroll to position [898, 0]
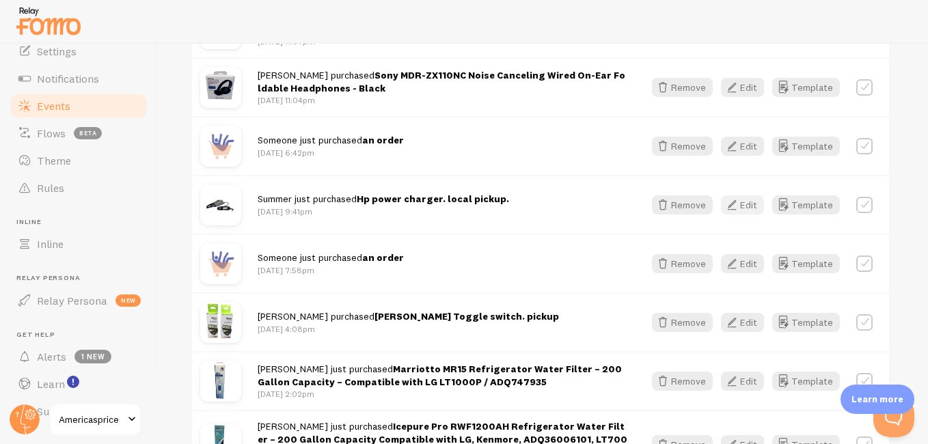
click at [744, 196] on button "Edit" at bounding box center [742, 204] width 43 height 19
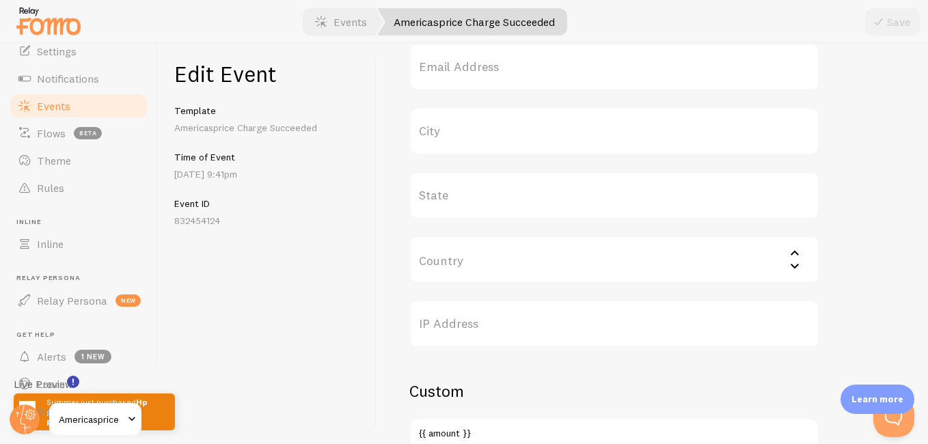
scroll to position [584, 0]
click at [479, 130] on label "City" at bounding box center [614, 126] width 410 height 48
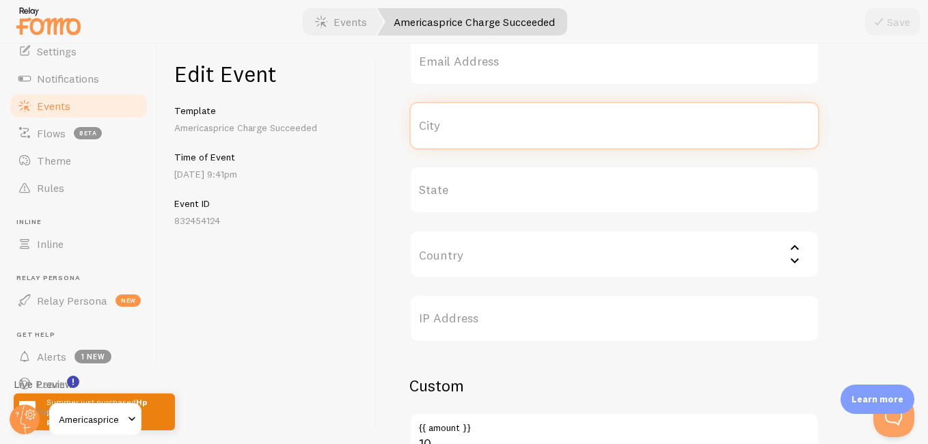
click at [479, 130] on input "City" at bounding box center [614, 126] width 410 height 48
type input "San Antonio"
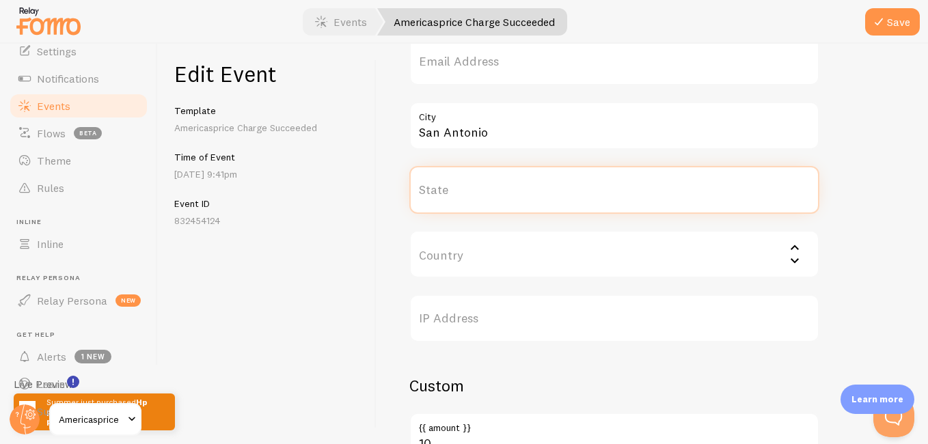
type input "[US_STATE]"
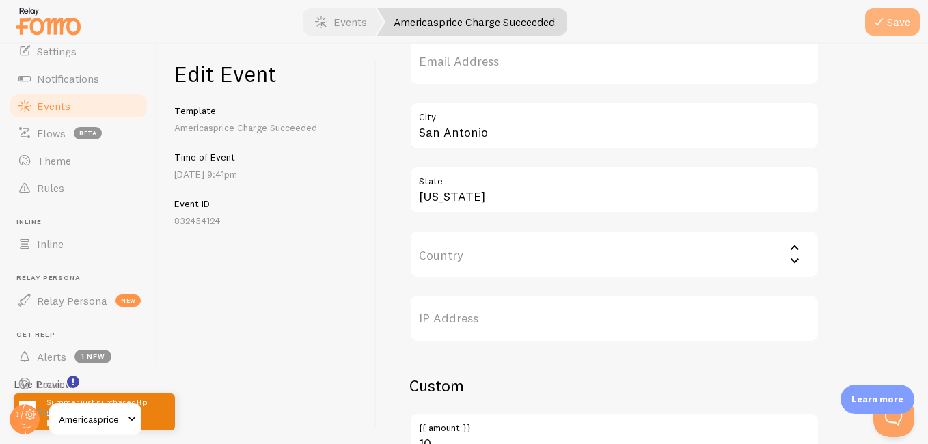
click at [875, 31] on button "Save" at bounding box center [892, 21] width 55 height 27
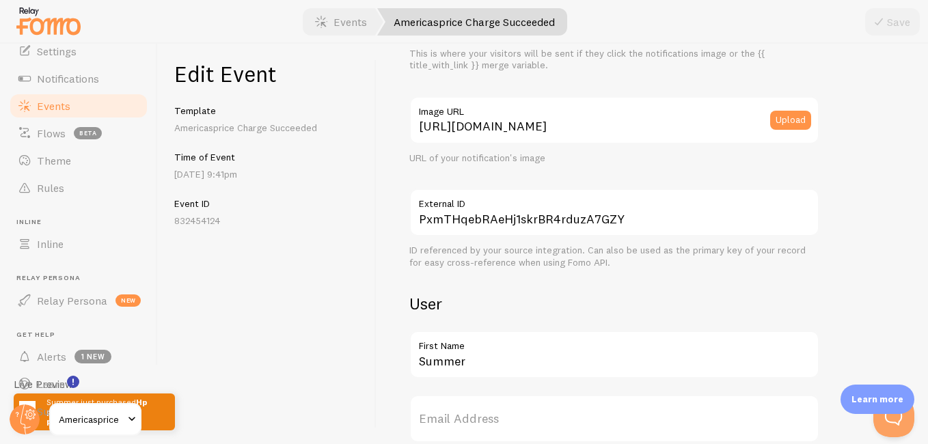
scroll to position [212, 0]
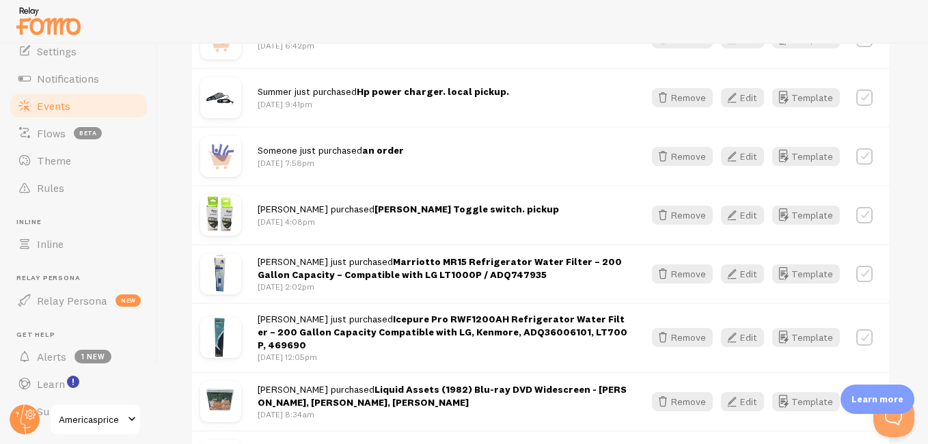
scroll to position [1032, 0]
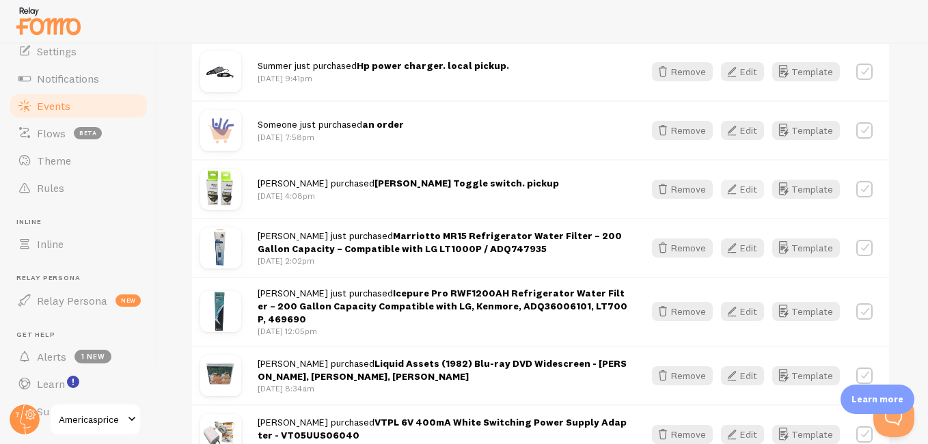
click at [734, 181] on icon "button" at bounding box center [731, 189] width 16 height 16
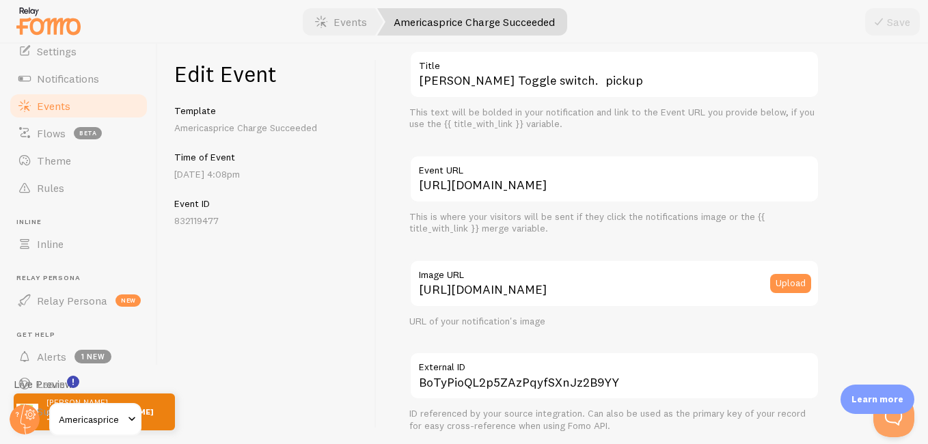
scroll to position [124, 0]
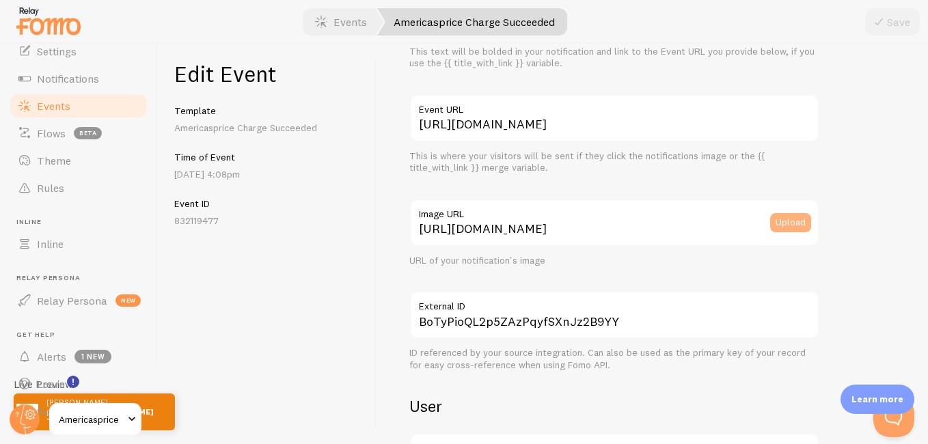
click at [791, 223] on button "Upload" at bounding box center [790, 222] width 41 height 19
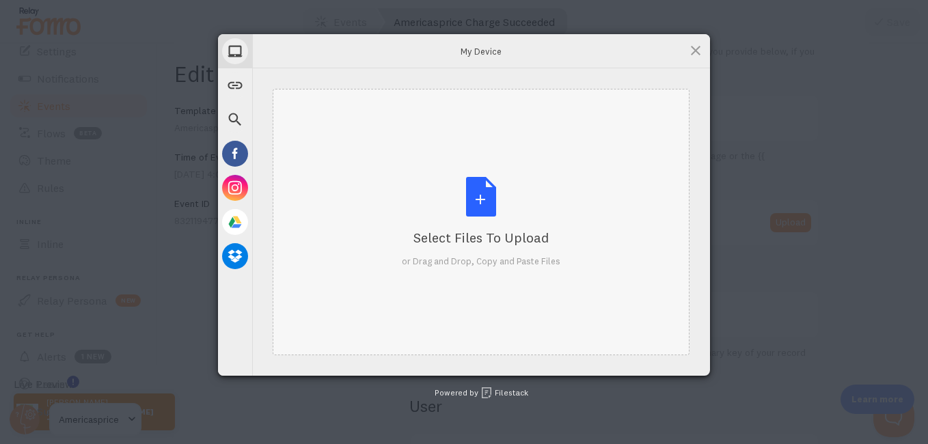
click at [478, 236] on div "Select Files to Upload" at bounding box center [481, 237] width 158 height 19
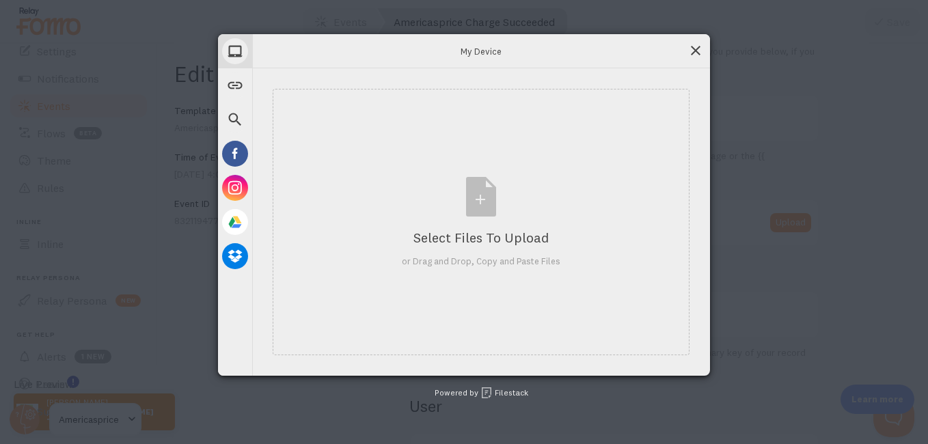
click at [700, 47] on span at bounding box center [695, 50] width 15 height 15
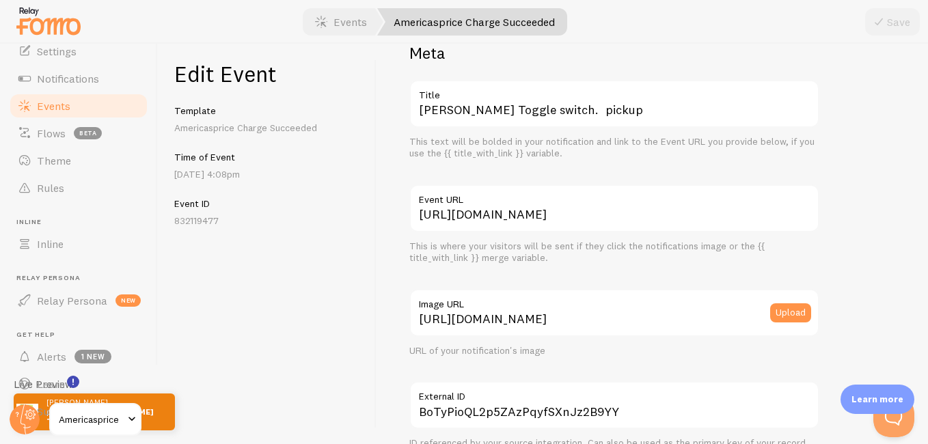
scroll to position [53, 0]
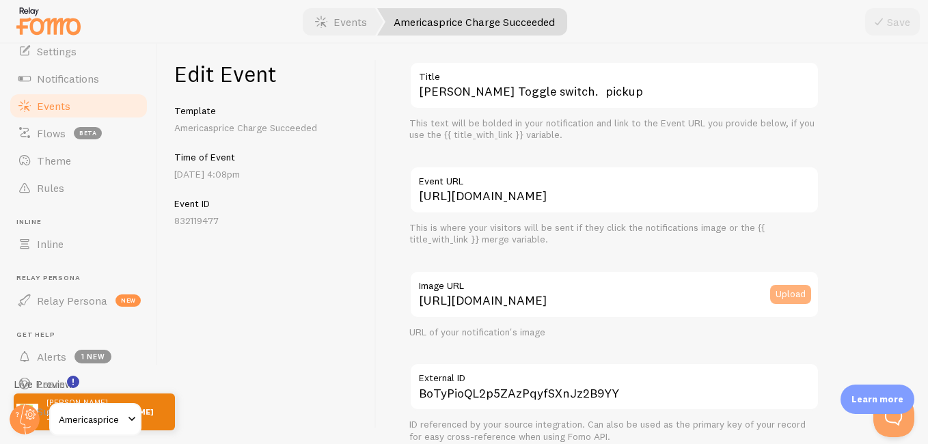
click at [796, 296] on button "Upload" at bounding box center [790, 294] width 41 height 19
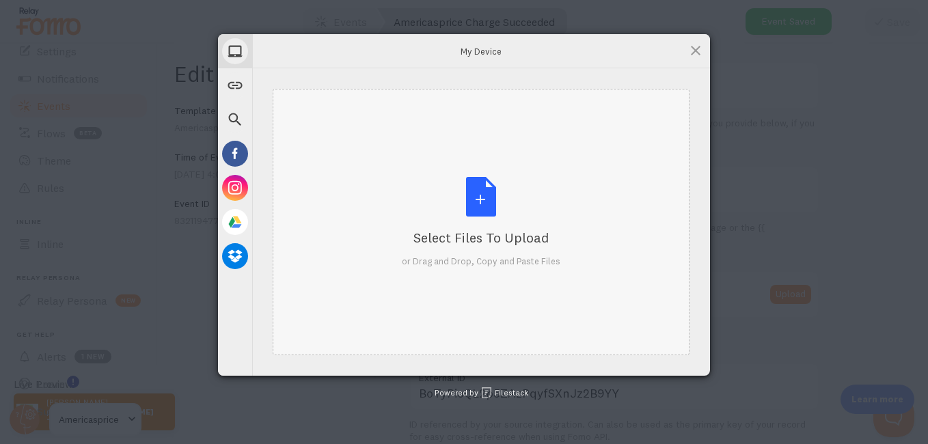
click at [478, 211] on div "Select Files to Upload or Drag and Drop, Copy and Paste Files" at bounding box center [481, 222] width 158 height 91
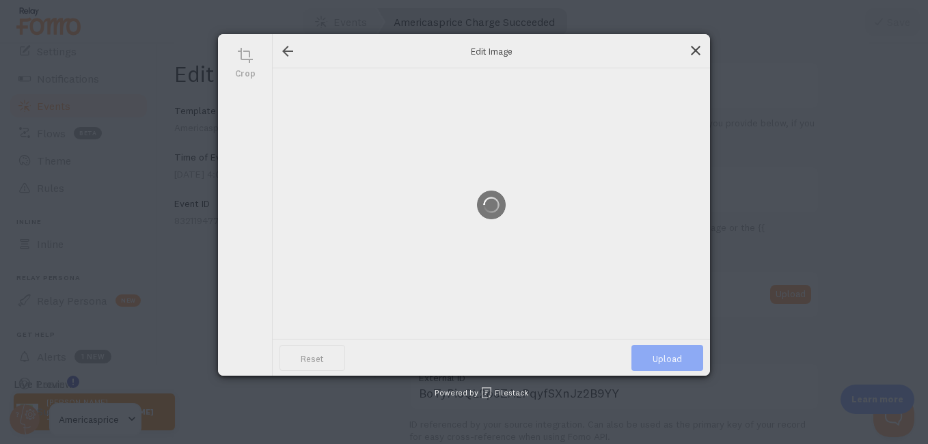
click at [696, 53] on span at bounding box center [695, 50] width 15 height 15
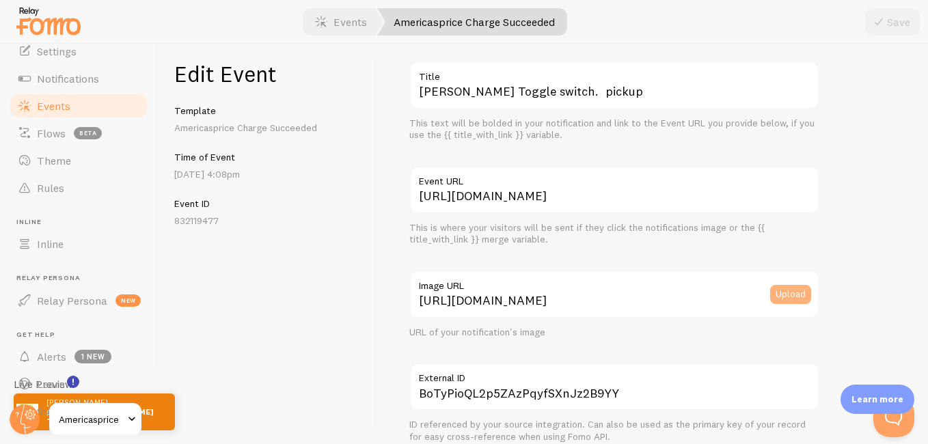
click at [787, 296] on button "Upload" at bounding box center [790, 294] width 41 height 19
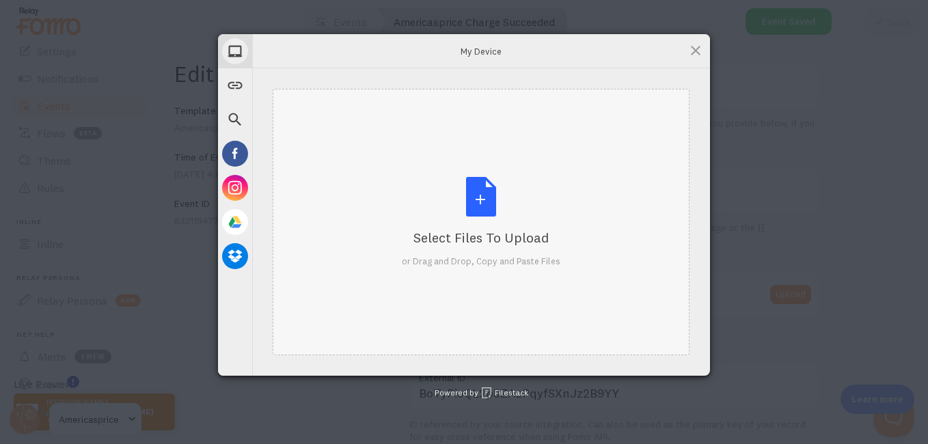
click at [484, 206] on div "Select Files to Upload or Drag and Drop, Copy and Paste Files" at bounding box center [481, 222] width 158 height 91
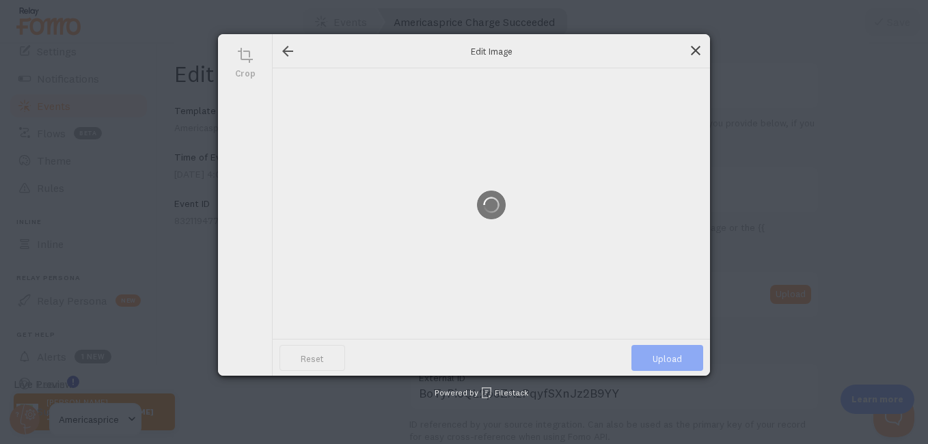
click at [692, 46] on span at bounding box center [695, 50] width 15 height 15
